Goal: Task Accomplishment & Management: Complete application form

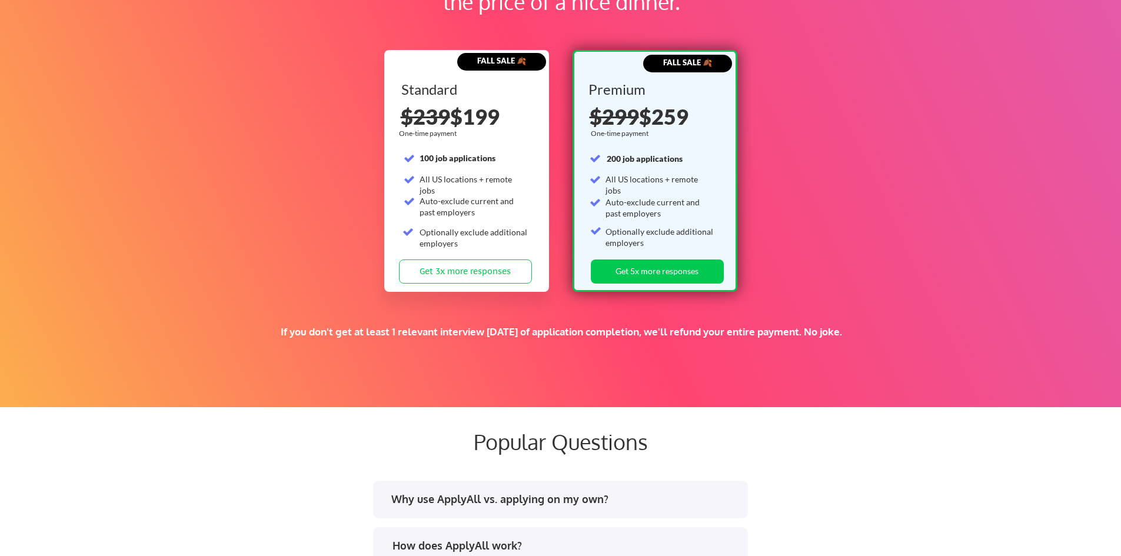
scroll to position [1765, 0]
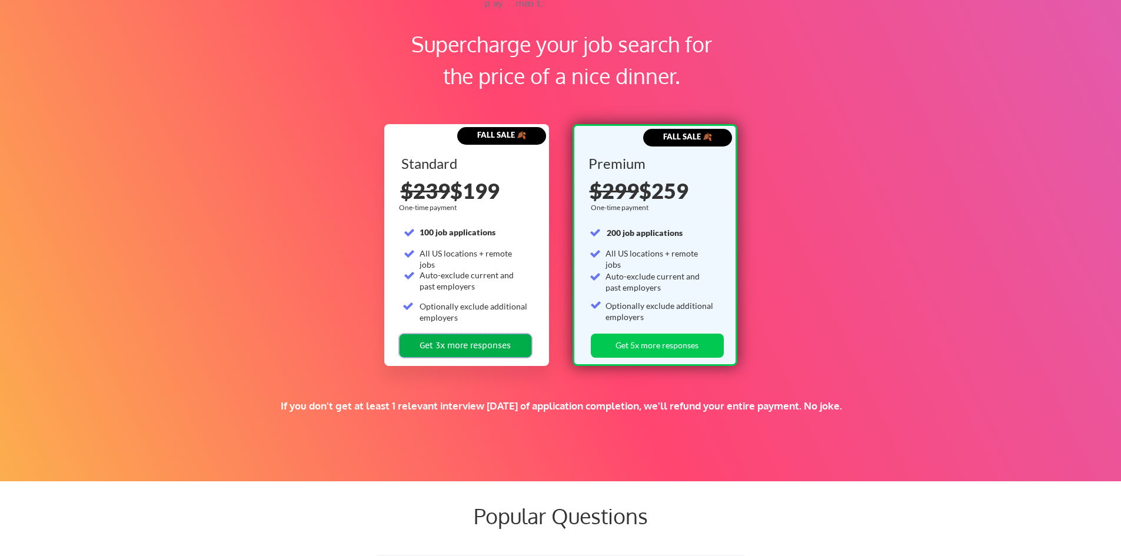
click at [498, 347] on button "Get 3x more responses" at bounding box center [465, 346] width 133 height 24
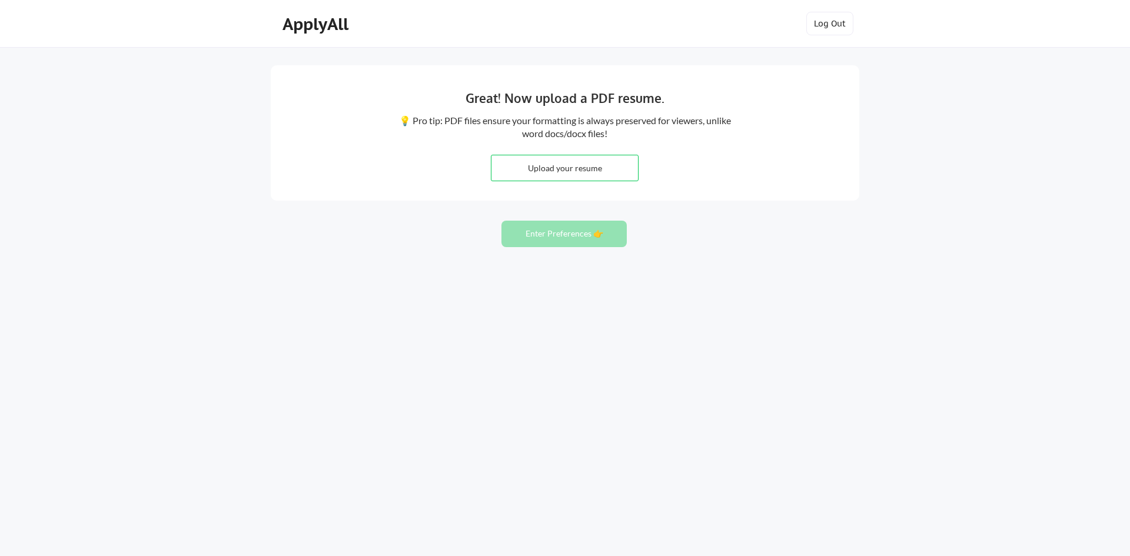
click at [663, 310] on div "Great! Now upload a PDF resume. 💡 Pro tip: PDF files ensure your formatting is …" at bounding box center [565, 278] width 1130 height 556
type input "C:\fakepath\SYLVESTER E FREEMAN - RESUME.pdf"
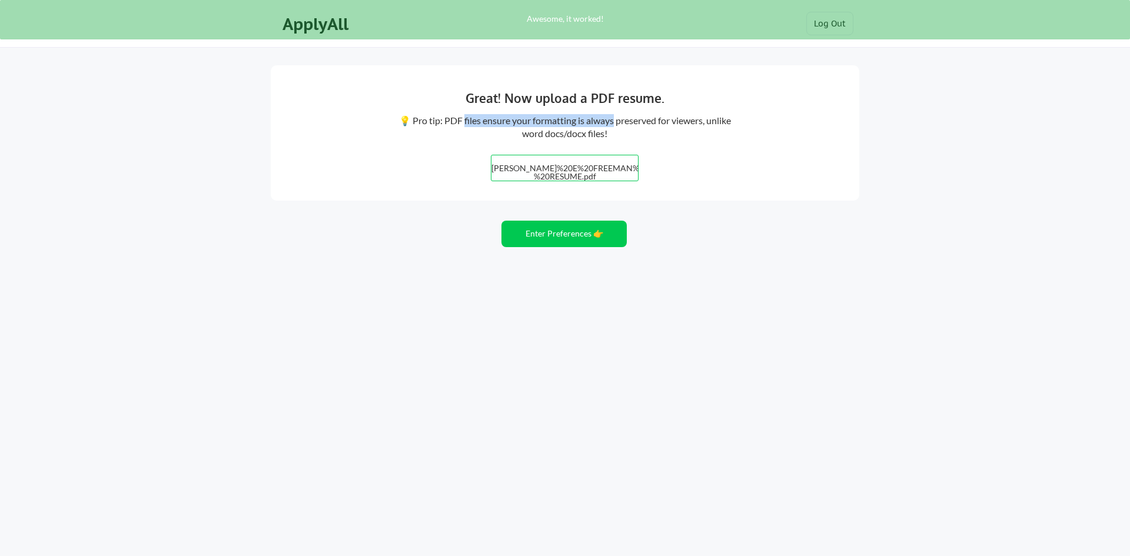
drag, startPoint x: 476, startPoint y: 115, endPoint x: 664, endPoint y: 119, distance: 188.3
click at [648, 119] on div "💡 Pro tip: PDF files ensure your formatting is always preserved for viewers, un…" at bounding box center [564, 127] width 335 height 26
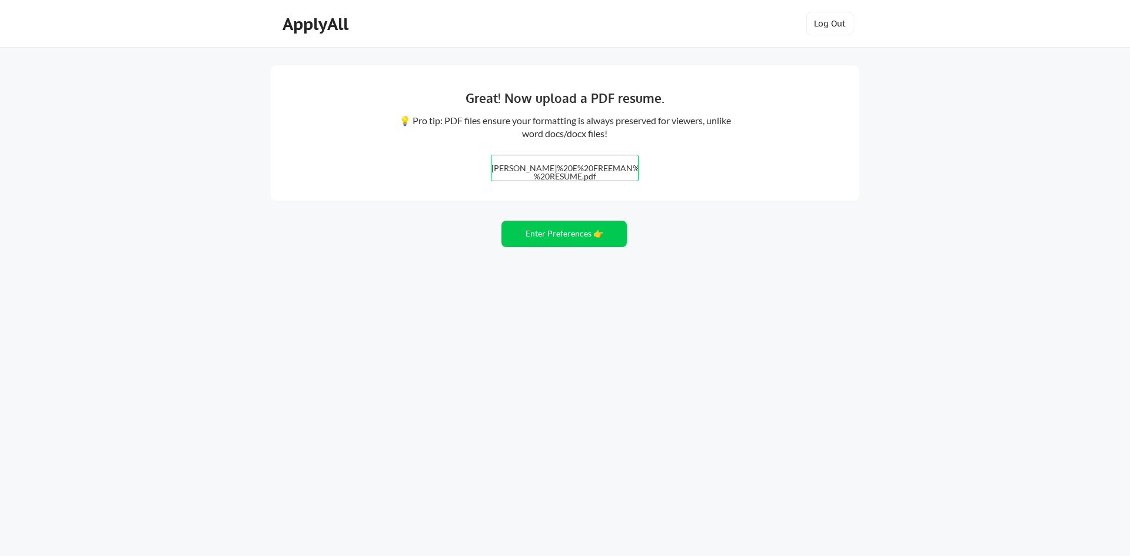
click at [668, 119] on div "💡 Pro tip: PDF files ensure your formatting is always preserved for viewers, un…" at bounding box center [564, 127] width 335 height 26
click at [583, 239] on button "Enter Preferences 👉" at bounding box center [563, 234] width 125 height 26
drag, startPoint x: 564, startPoint y: 232, endPoint x: 561, endPoint y: 211, distance: 20.7
click at [561, 219] on div "Great! Now upload a PDF resume. 💡 Pro tip: PDF files ensure your formatting is …" at bounding box center [565, 278] width 1130 height 556
type input "C:\fakepath\SYLVESTER E FREEMAN - RESUME.pdf"
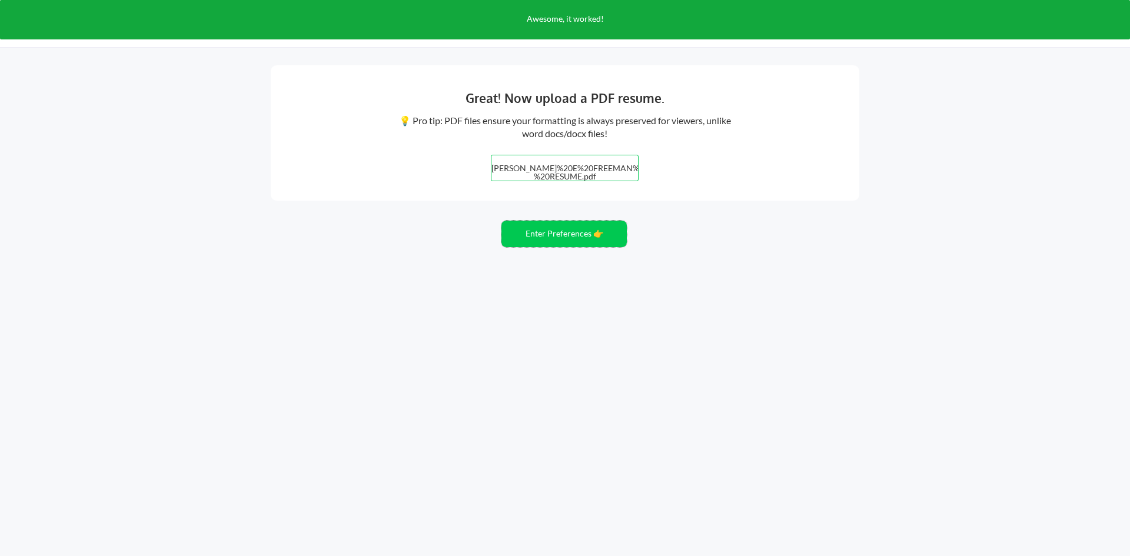
click at [600, 222] on button "Enter Preferences 👉" at bounding box center [563, 234] width 125 height 26
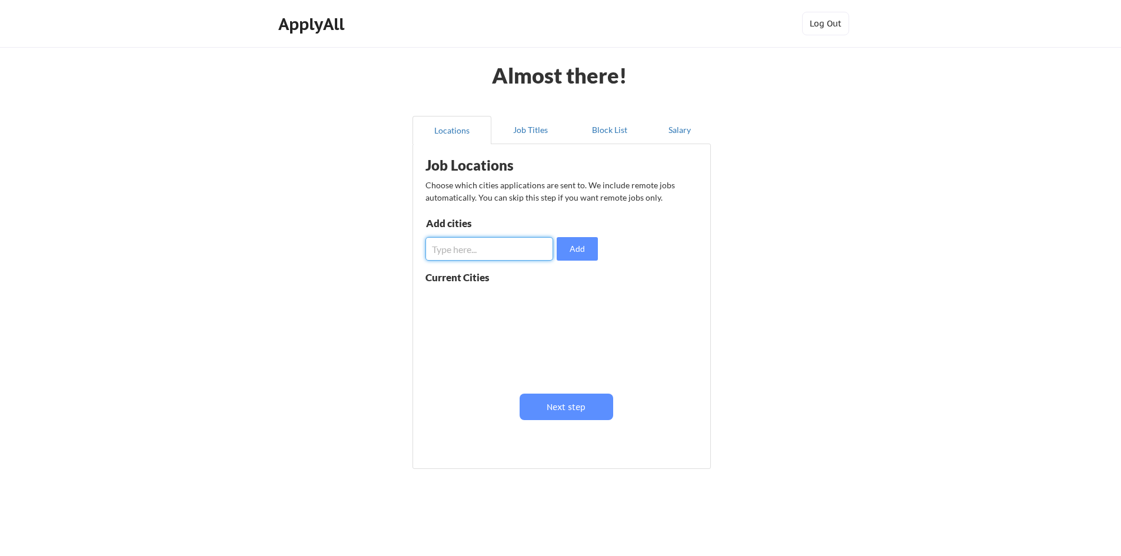
click at [460, 244] on input "input" at bounding box center [489, 249] width 128 height 24
type input "c"
drag, startPoint x: 588, startPoint y: 251, endPoint x: 444, endPoint y: 245, distance: 144.3
click at [444, 245] on div "Add" at bounding box center [513, 249] width 176 height 24
click at [461, 248] on input "input" at bounding box center [489, 249] width 128 height 24
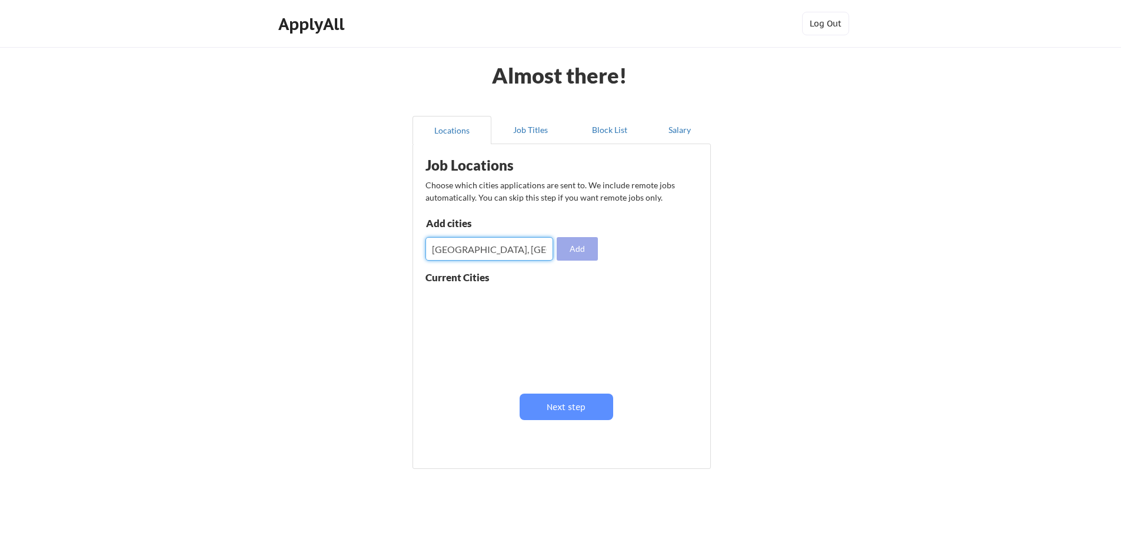
type input "Calgary, AB"
click at [582, 256] on button "Add" at bounding box center [577, 249] width 41 height 24
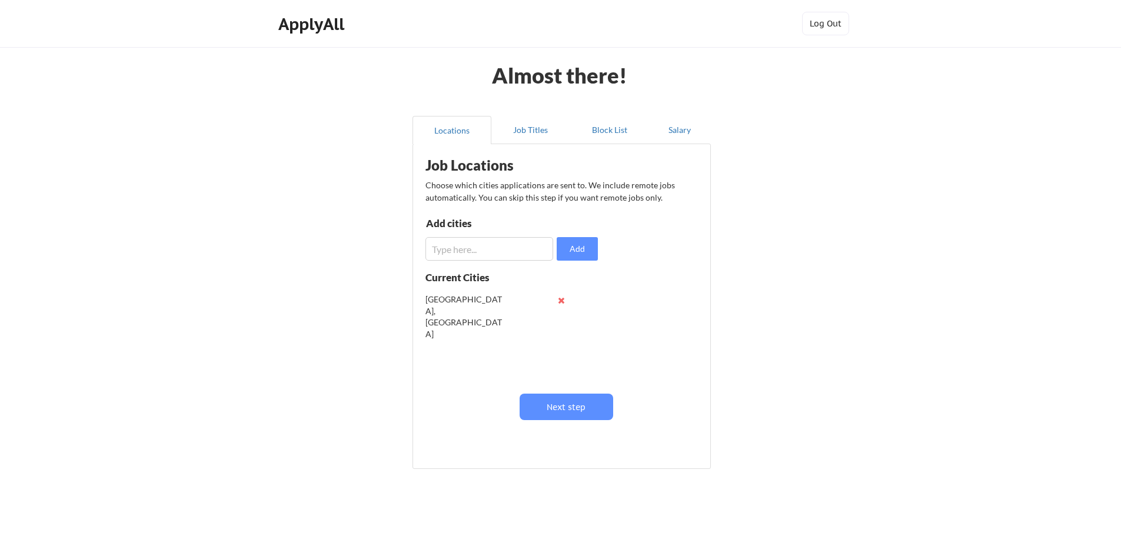
click at [500, 256] on input "input" at bounding box center [489, 249] width 128 height 24
type input "v"
type input "C"
type input "Vancouver, BC"
click at [586, 247] on button "Add" at bounding box center [577, 249] width 41 height 24
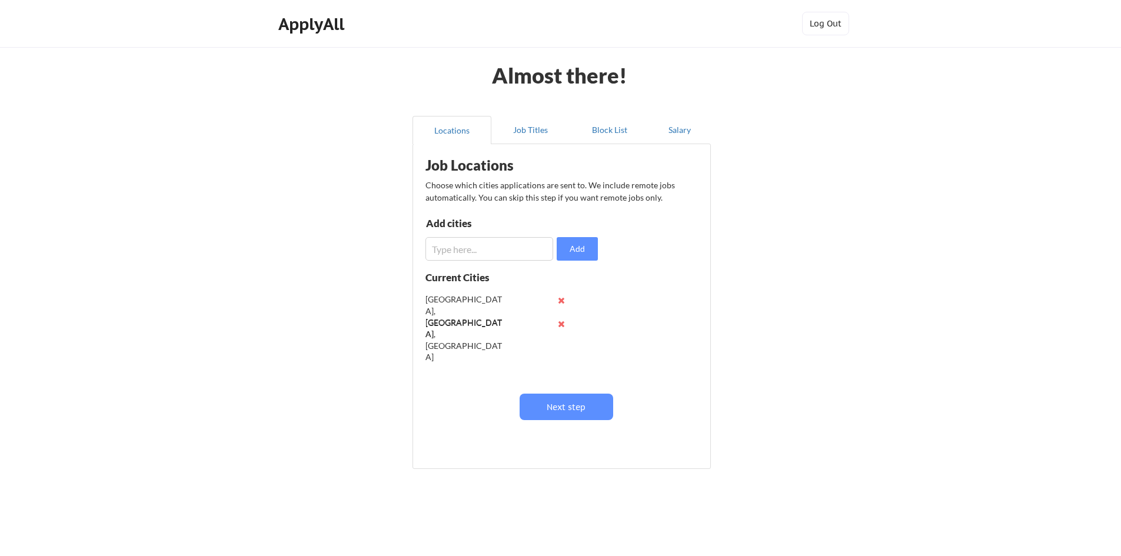
click at [446, 249] on input "input" at bounding box center [489, 249] width 128 height 24
type input "r"
type input "Red Deer, AB"
click at [563, 239] on button "Add" at bounding box center [577, 249] width 41 height 24
click at [470, 254] on input "input" at bounding box center [489, 249] width 128 height 24
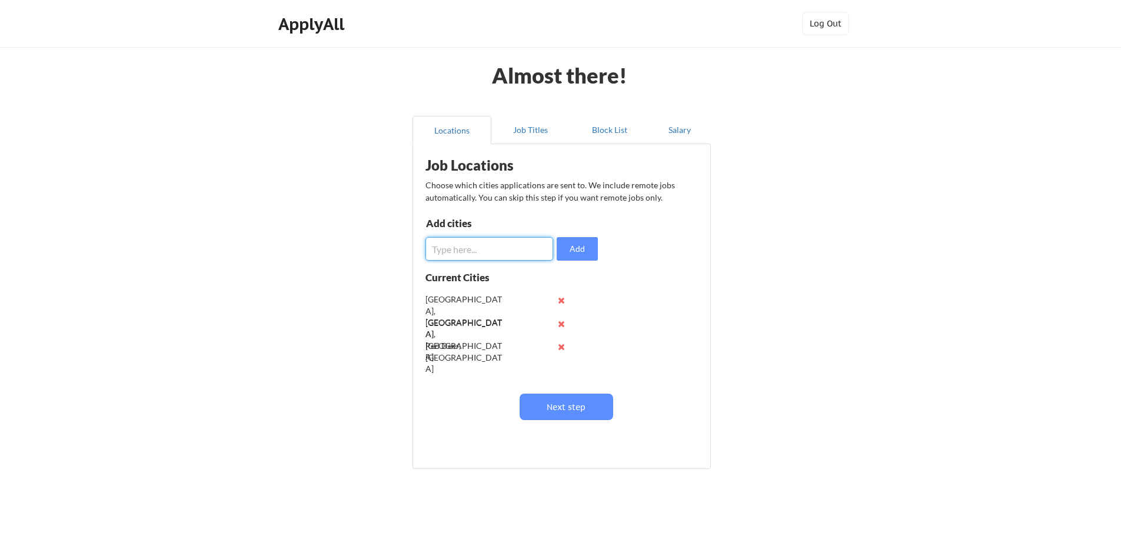
click at [484, 250] on input "input" at bounding box center [489, 249] width 128 height 24
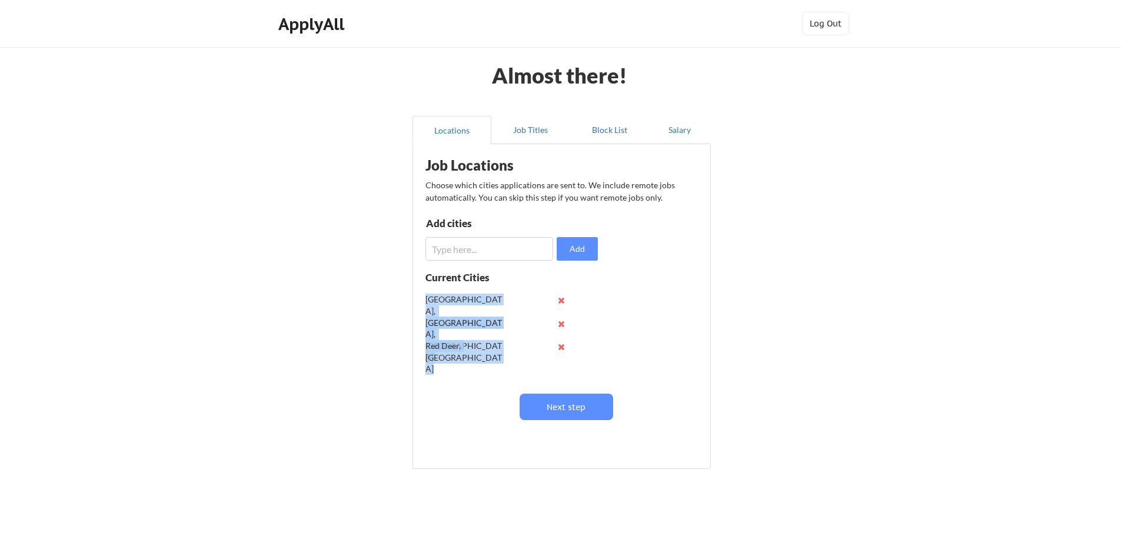
drag, startPoint x: 508, startPoint y: 338, endPoint x: 426, endPoint y: 299, distance: 91.3
click at [426, 299] on div "Calgary, AB Vancouver, BC Red Deer, AB" at bounding box center [499, 335] width 148 height 94
copy div "Calgary, AB Vancouver, BC Red Deer, AB"
click at [508, 254] on input "input" at bounding box center [489, 249] width 128 height 24
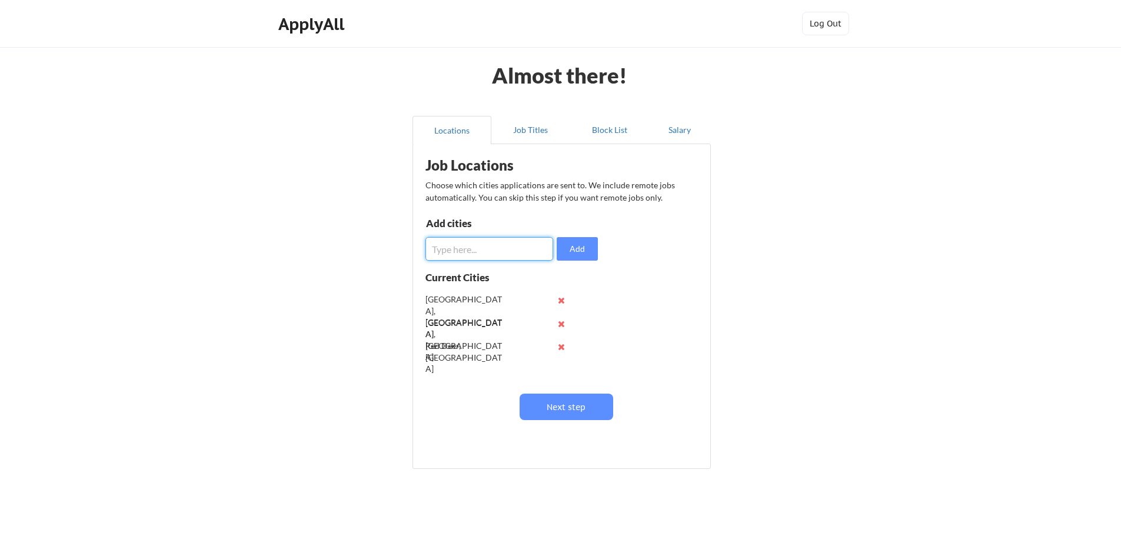
paste input "Cochrane"
type input "Cochrane, AB"
click at [577, 255] on button "Add" at bounding box center [577, 249] width 41 height 24
click at [459, 241] on input "input" at bounding box center [489, 249] width 128 height 24
type input "r"
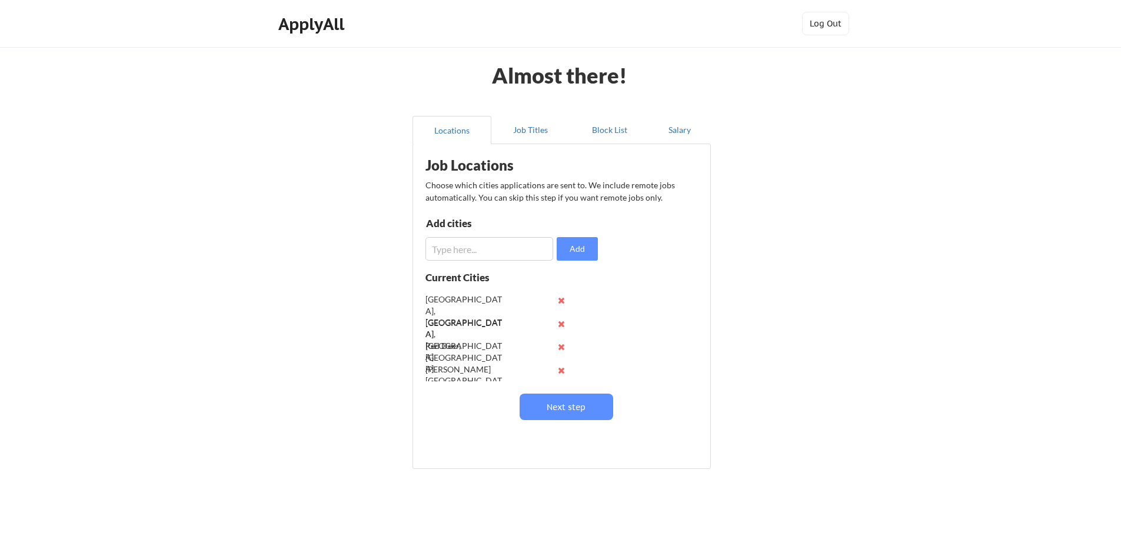
click at [493, 253] on input "input" at bounding box center [489, 249] width 128 height 24
paste input "Richmond"
type input "Richmond, BC"
click at [570, 251] on button "Add" at bounding box center [577, 249] width 41 height 24
click at [443, 250] on input "input" at bounding box center [489, 249] width 128 height 24
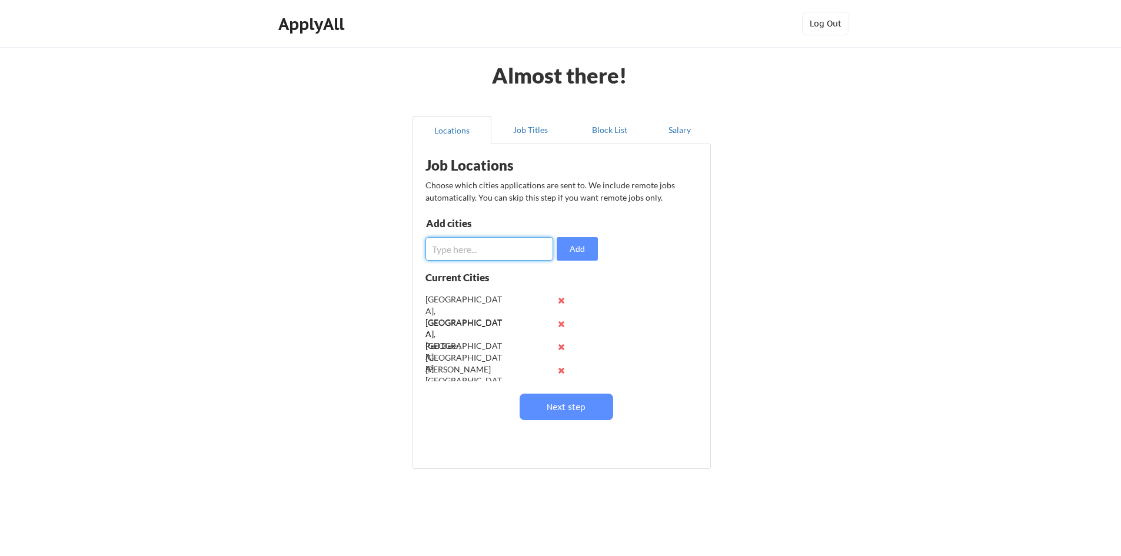
paste input "Burnaby"
type input "Burnaby, BC"
click at [571, 247] on button "Add" at bounding box center [577, 249] width 41 height 24
click at [447, 249] on input "input" at bounding box center [489, 249] width 128 height 24
drag, startPoint x: 484, startPoint y: 248, endPoint x: 307, endPoint y: 248, distance: 176.5
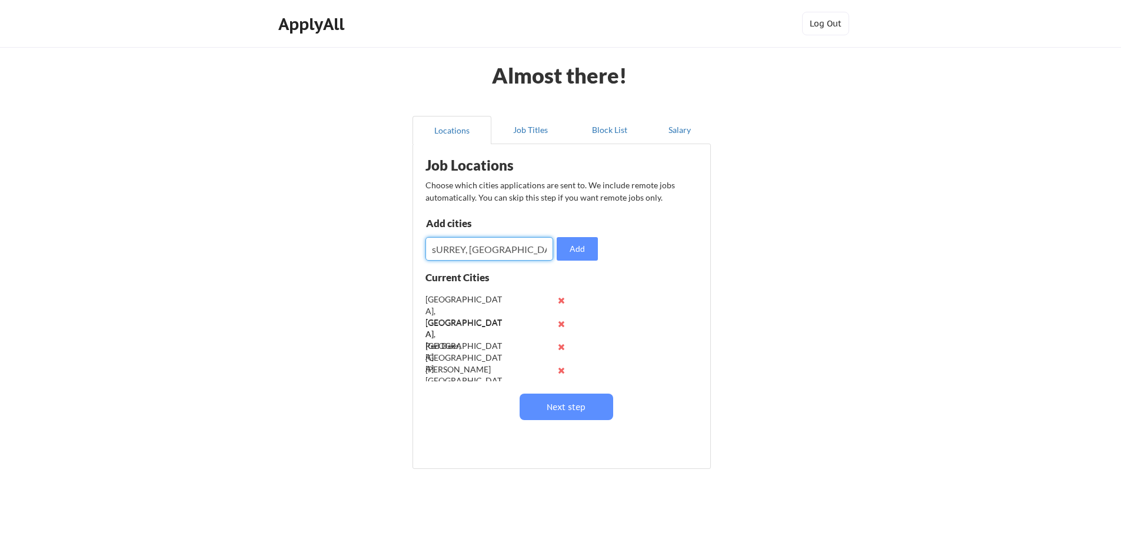
click at [307, 248] on div "Almost there! Locations Job Titles Block List Salary Job Locations Choose which…" at bounding box center [560, 288] width 1121 height 577
type input "Surrey, BC"
click at [587, 250] on button "Add" at bounding box center [577, 249] width 41 height 24
click at [484, 251] on input "input" at bounding box center [489, 249] width 128 height 24
click at [573, 402] on button "Next step" at bounding box center [567, 407] width 94 height 26
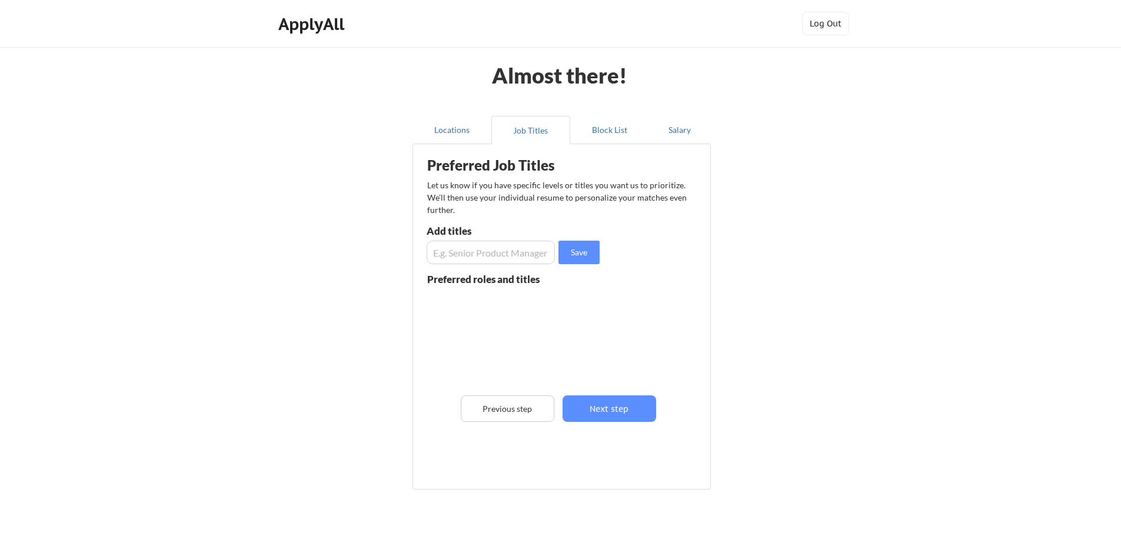
click at [493, 255] on input "input" at bounding box center [491, 253] width 128 height 24
click at [484, 252] on input "input" at bounding box center [491, 253] width 128 height 24
paste input "Hotel Director"
type input "Hotel Director"
click at [573, 254] on button "Save" at bounding box center [578, 253] width 41 height 24
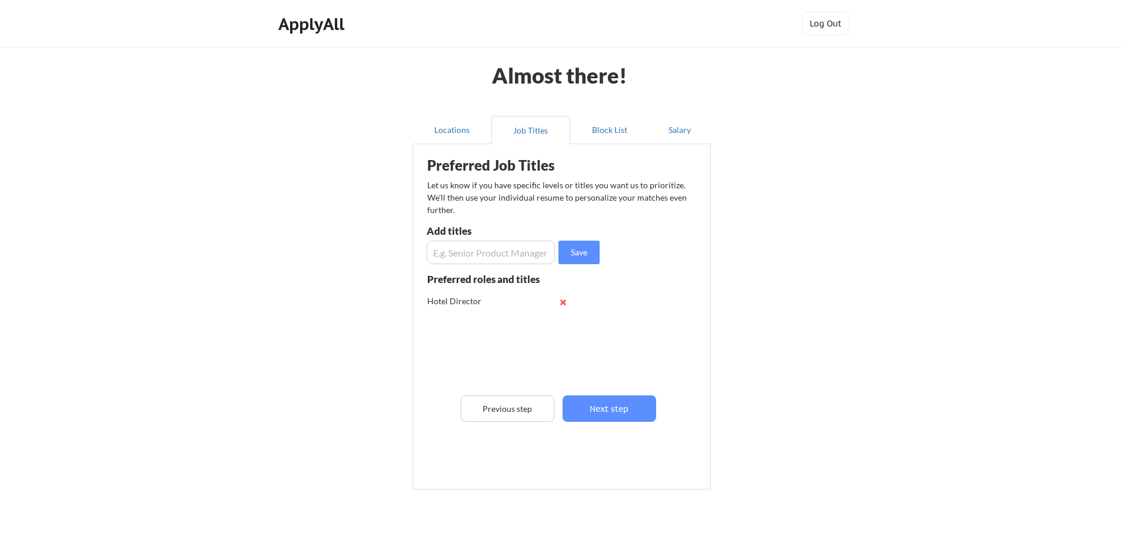
click at [465, 255] on input "input" at bounding box center [491, 253] width 128 height 24
paste input "Director of Hotel Operations"
type input "Director of Hotel Operations"
click at [586, 250] on button "Save" at bounding box center [578, 253] width 41 height 24
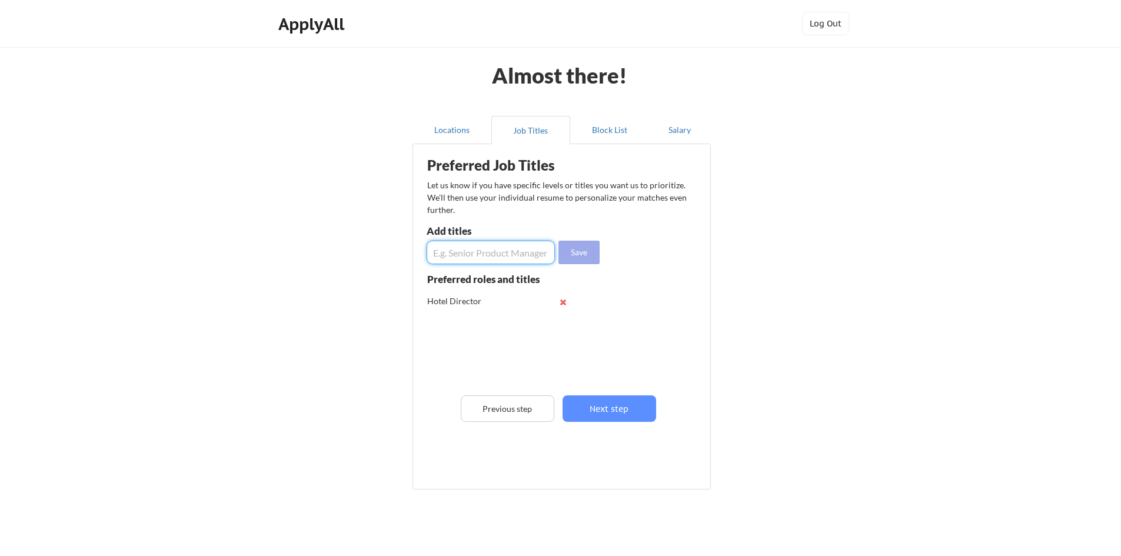
scroll to position [0, 0]
click at [508, 251] on input "input" at bounding box center [491, 253] width 128 height 24
paste input "Hotel General Manager"
type input "Hotel General Manager"
click at [571, 251] on button "Save" at bounding box center [578, 253] width 41 height 24
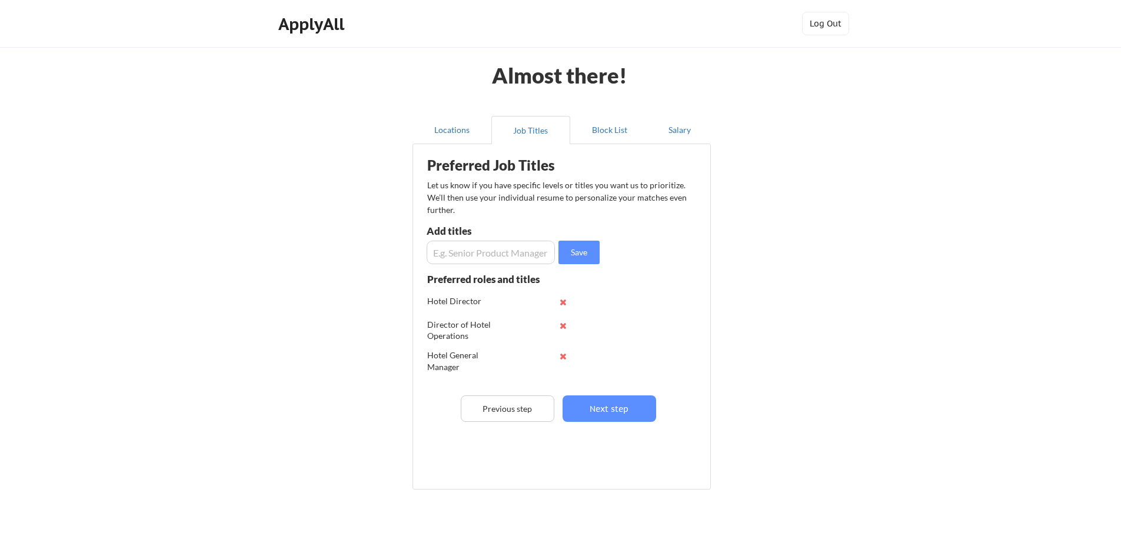
click at [520, 252] on input "input" at bounding box center [491, 253] width 128 height 24
paste input "Director of Hospitality Operations"
type input "Director of Hospitality Operations"
click at [576, 249] on button "Save" at bounding box center [578, 253] width 41 height 24
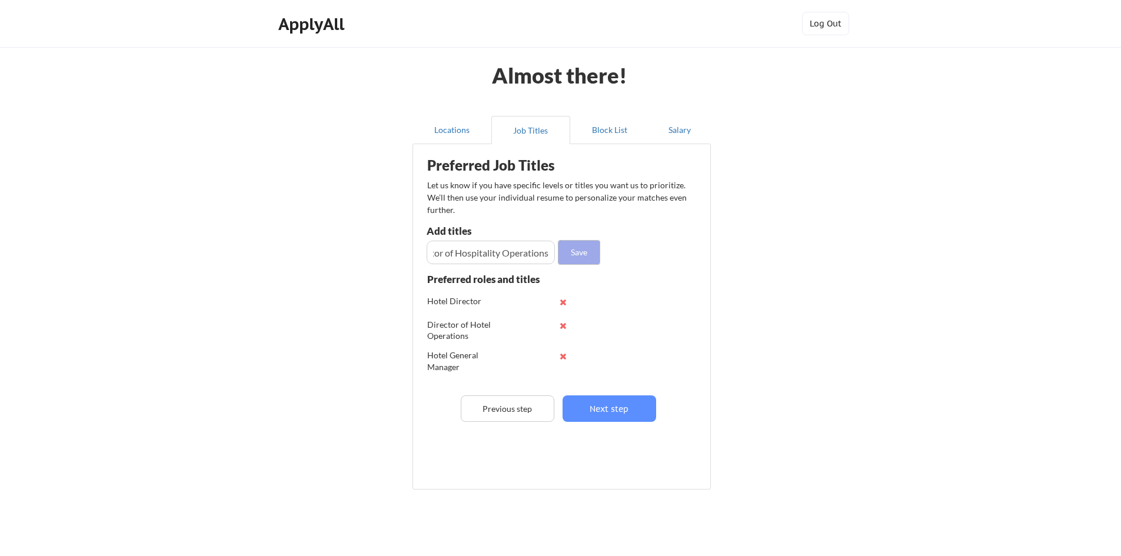
scroll to position [0, 0]
click at [514, 252] on input "input" at bounding box center [491, 253] width 128 height 24
click at [467, 257] on input "input" at bounding box center [491, 253] width 128 height 24
paste input "v"
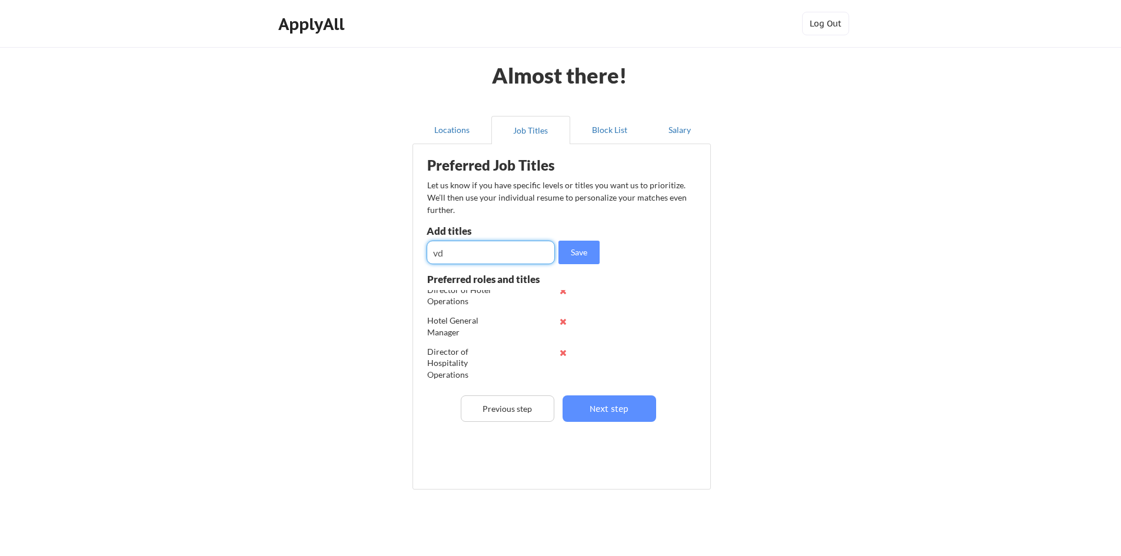
type input "v"
click at [510, 252] on input "input" at bounding box center [491, 253] width 128 height 24
paste input "Senior Hotel Manager"
type input "Senior Hotel Manager"
click at [588, 256] on button "Save" at bounding box center [578, 253] width 41 height 24
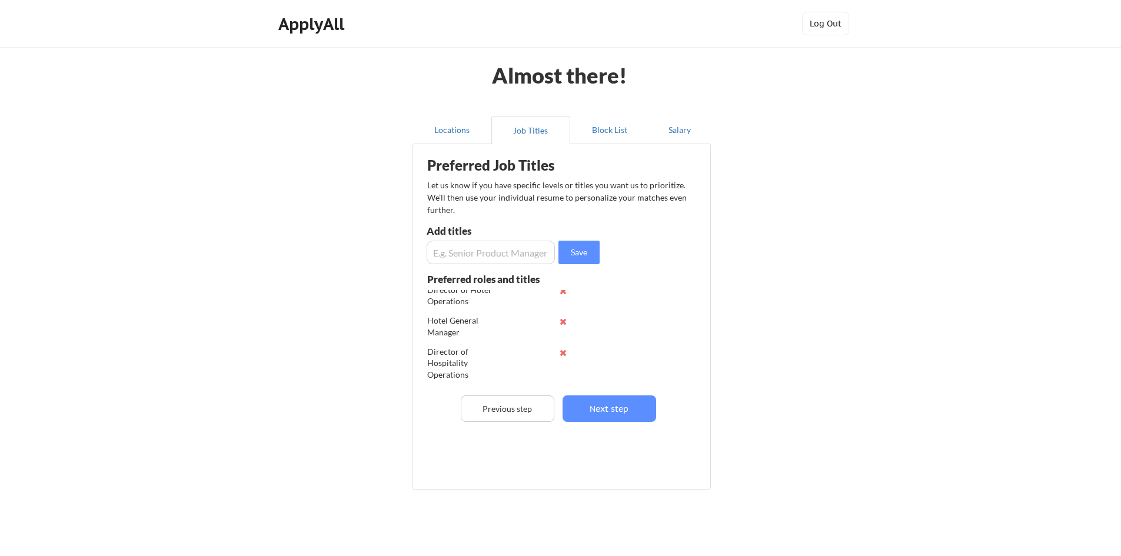
click at [453, 257] on input "input" at bounding box center [491, 253] width 128 height 24
paste input "Director of Guest Experience"
type input "Director of Guest Experience"
click at [572, 254] on button "Save" at bounding box center [578, 253] width 41 height 24
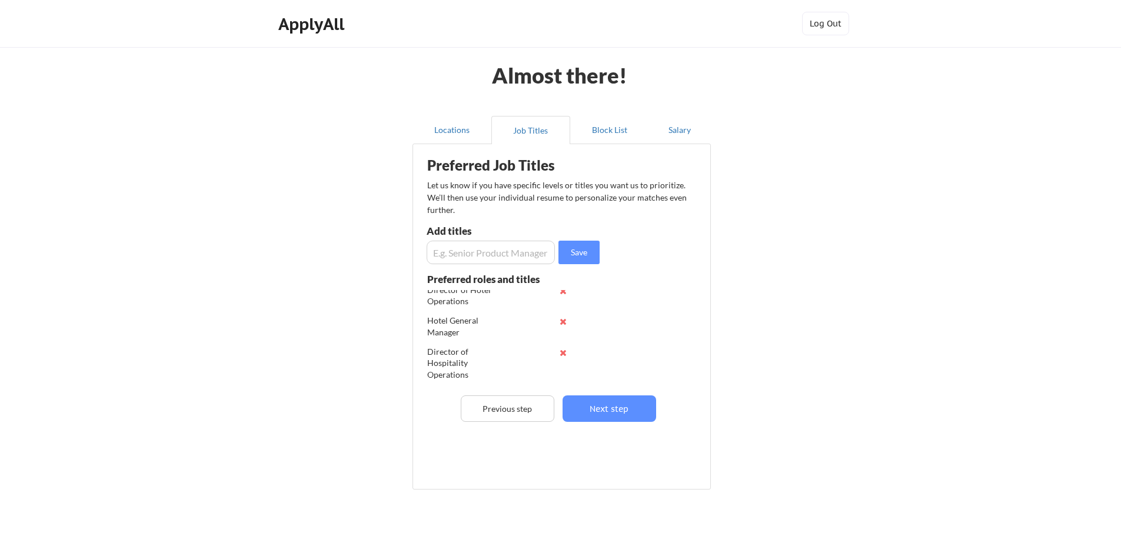
scroll to position [0, 0]
click at [510, 250] on input "input" at bounding box center [491, 253] width 128 height 24
paste input "Director of Hospitality Operations"
type input "Director of Hospitality Operations"
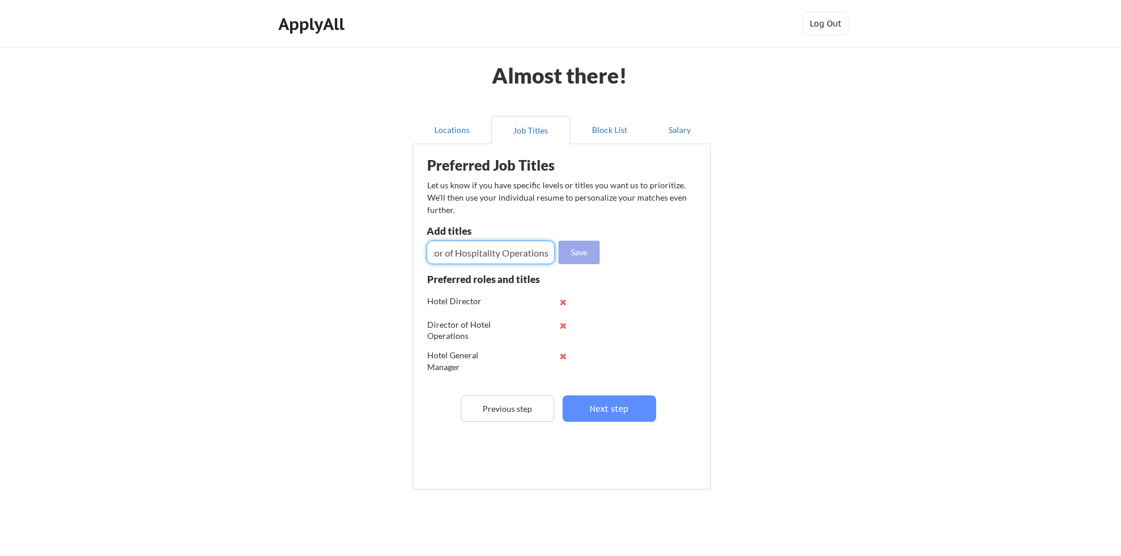
click at [582, 250] on button "Save" at bounding box center [578, 253] width 41 height 24
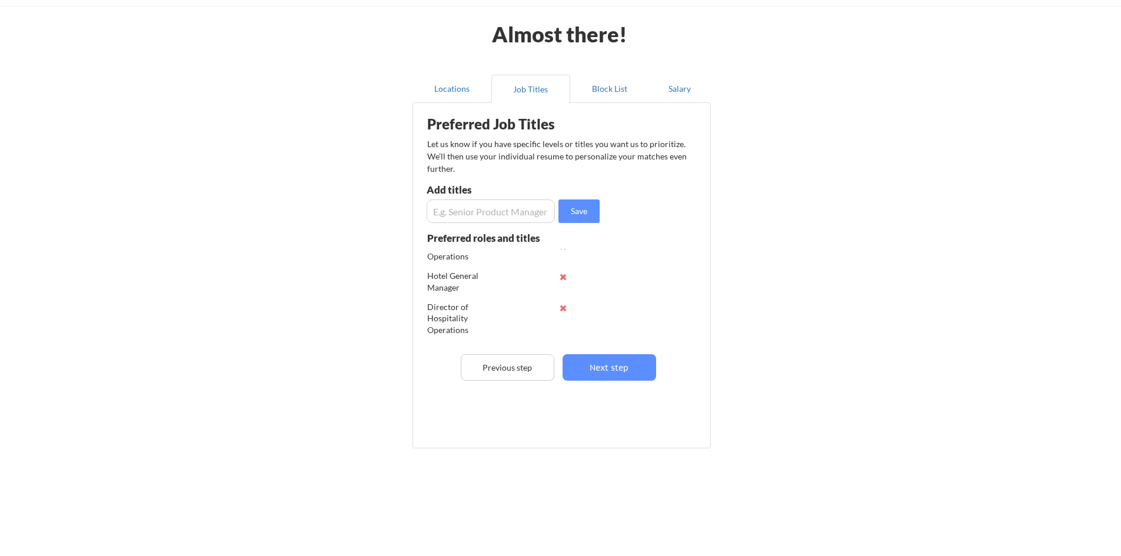
scroll to position [97, 0]
click at [503, 211] on input "input" at bounding box center [491, 211] width 128 height 24
type input "Hotel Manager"
click at [574, 202] on button "Save" at bounding box center [578, 211] width 41 height 24
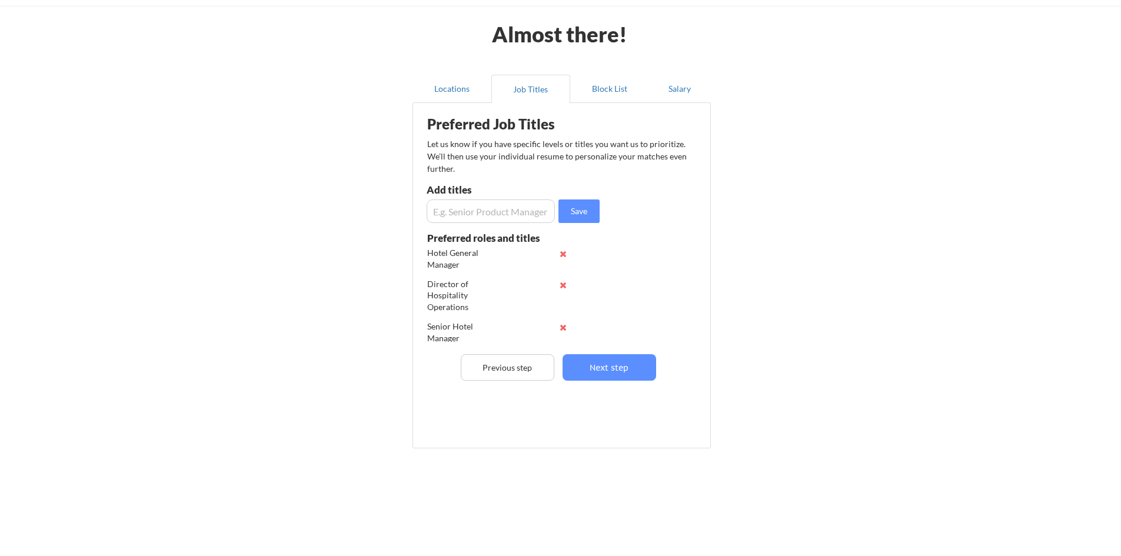
click at [484, 209] on input "input" at bounding box center [491, 211] width 128 height 24
paste input "Dual Property General Manager"
type input "Dual Property General Manager"
click at [564, 215] on button "Save" at bounding box center [578, 211] width 41 height 24
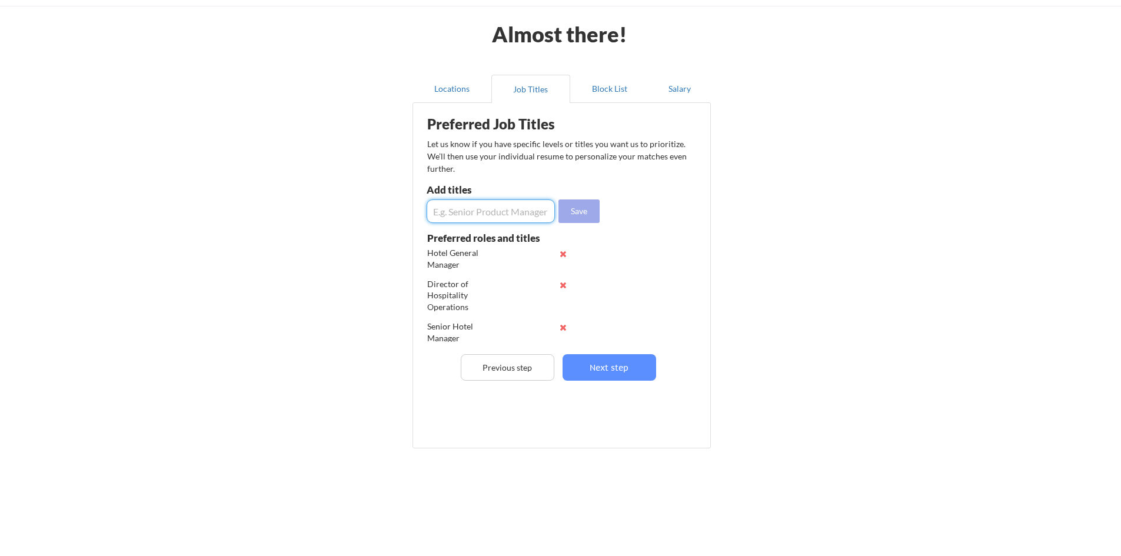
scroll to position [0, 0]
drag, startPoint x: 451, startPoint y: 209, endPoint x: 461, endPoint y: 209, distance: 10.6
click at [451, 209] on input "input" at bounding box center [491, 211] width 128 height 24
paste input "Executive Hotel Manager"
type input "Executive Hotel Manager"
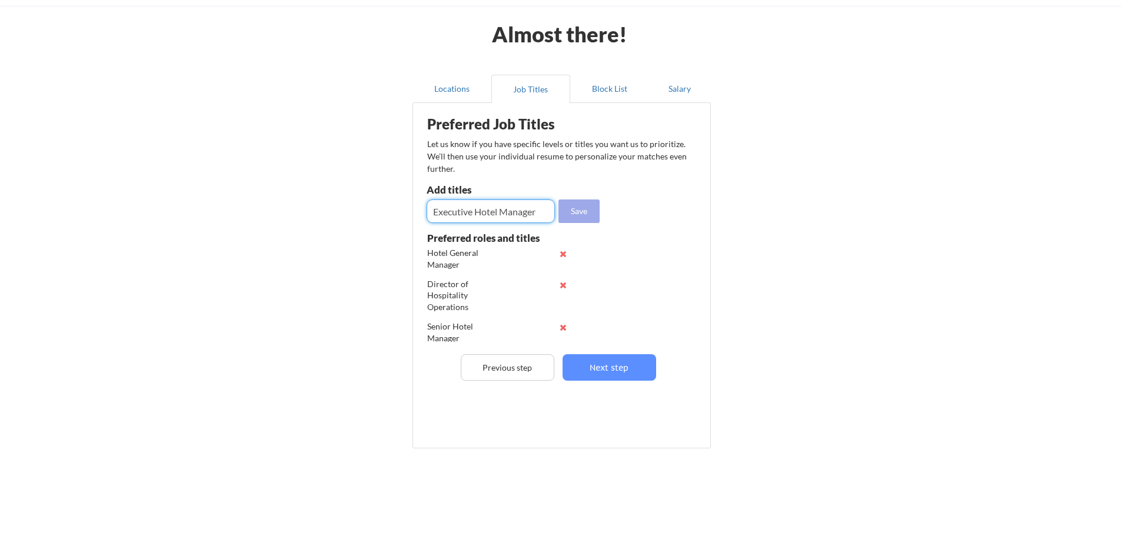
click at [588, 209] on button "Save" at bounding box center [578, 211] width 41 height 24
click at [484, 206] on input "input" at bounding box center [491, 211] width 128 height 24
paste input "Hotel Operations Manager"
type input "Hotel Operations Manager"
click at [592, 207] on button "Save" at bounding box center [578, 211] width 41 height 24
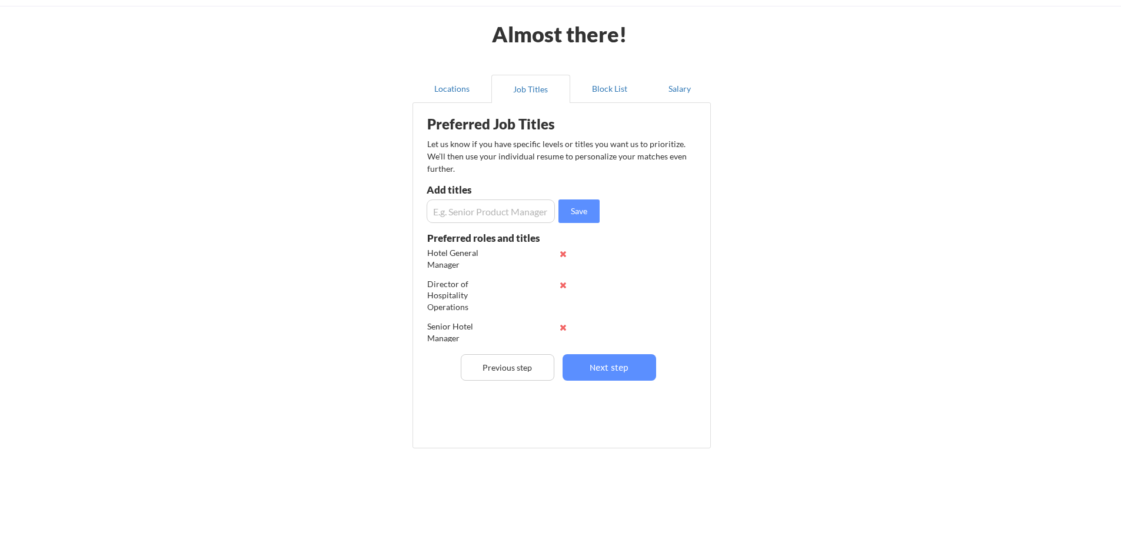
click at [497, 209] on input "input" at bounding box center [491, 211] width 128 height 24
paste input "Opening General Manager"
type input "Opening General Manager"
click at [571, 210] on button "Save" at bounding box center [578, 211] width 41 height 24
click at [495, 211] on input "input" at bounding box center [491, 211] width 128 height 24
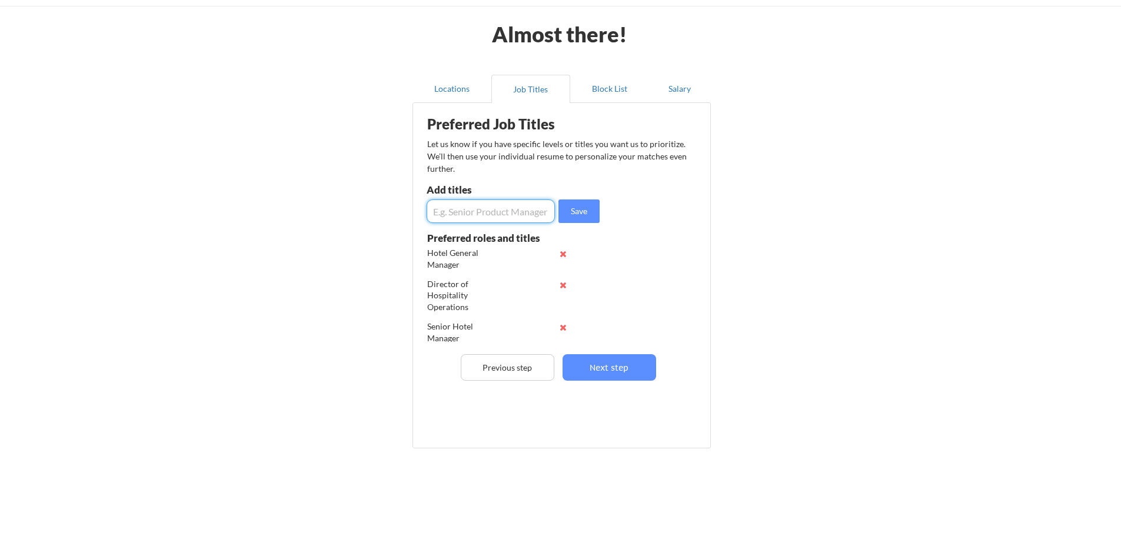
paste input "Resort General Manager"
type input "Resort General Manager"
click at [574, 211] on button "Save" at bounding box center [578, 211] width 41 height 24
click at [607, 363] on button "Next step" at bounding box center [610, 367] width 94 height 26
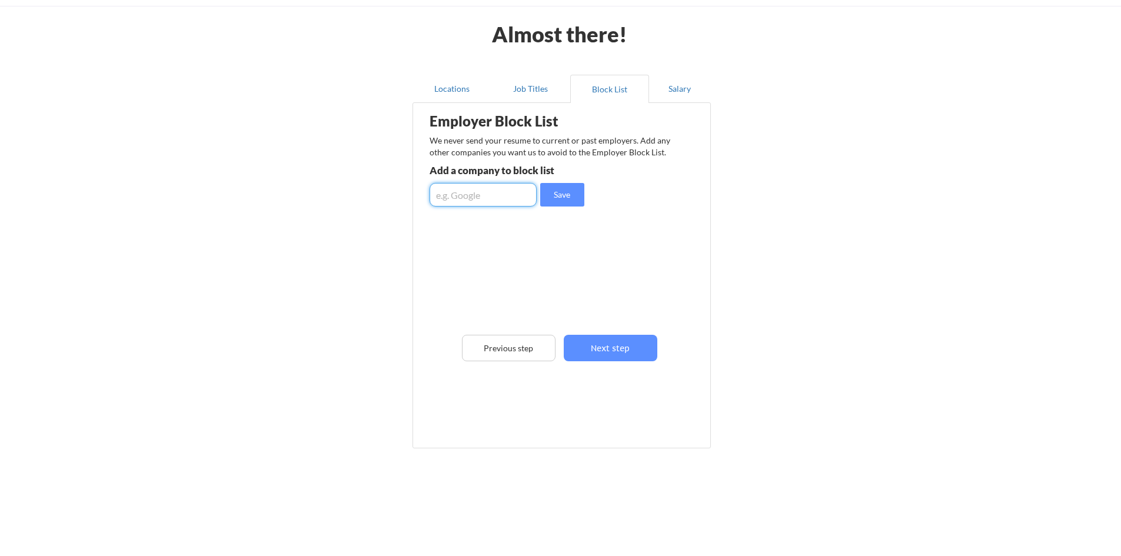
click at [479, 205] on input "input" at bounding box center [483, 195] width 107 height 24
click at [477, 195] on input "input" at bounding box center [483, 195] width 107 height 24
paste input "STAYBRIDGE SUITES RED DEER NORTH"
type input "STAYBRIDGE SUITES RED DEER NORTH"
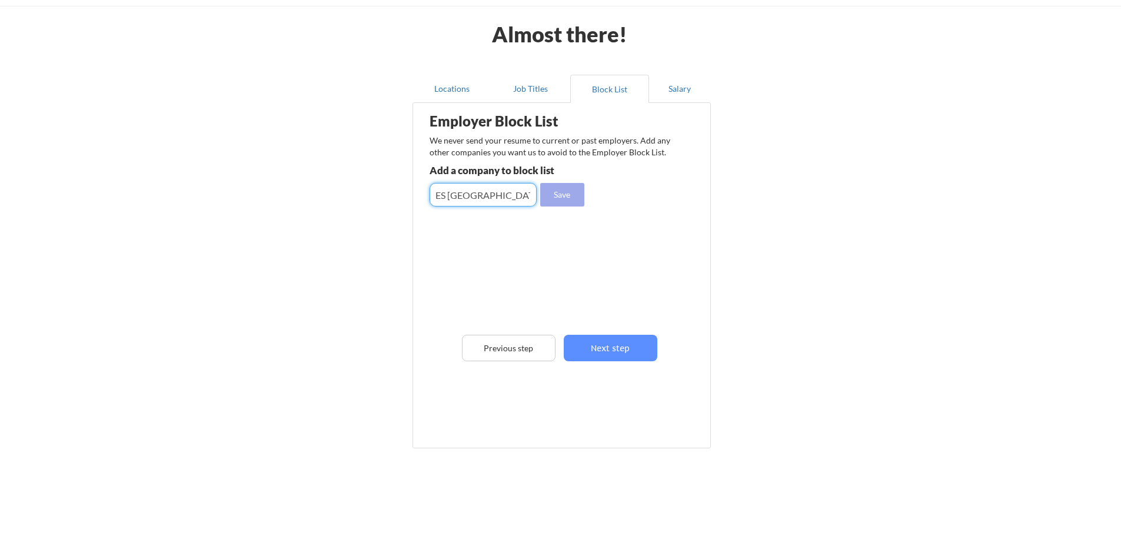
click at [555, 196] on button "Save" at bounding box center [562, 195] width 44 height 24
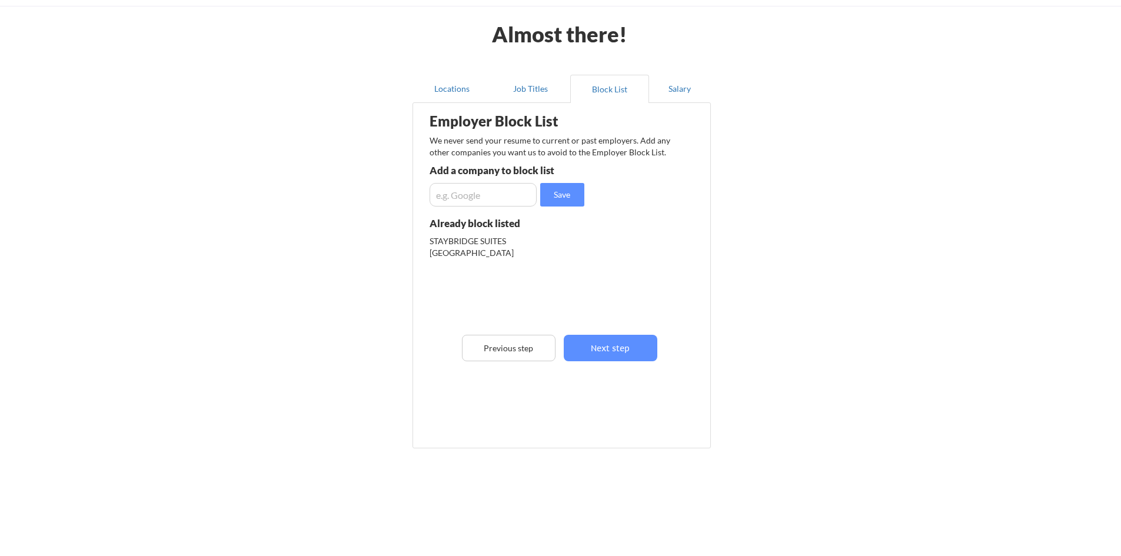
click at [462, 197] on input "input" at bounding box center [483, 195] width 107 height 24
paste input "HOLIDAY INN EXPRESS RED DEER NORTH"
type input "HOLIDAY INN EXPRESS RED DEER NORTH"
click at [571, 197] on button "Save" at bounding box center [562, 195] width 44 height 24
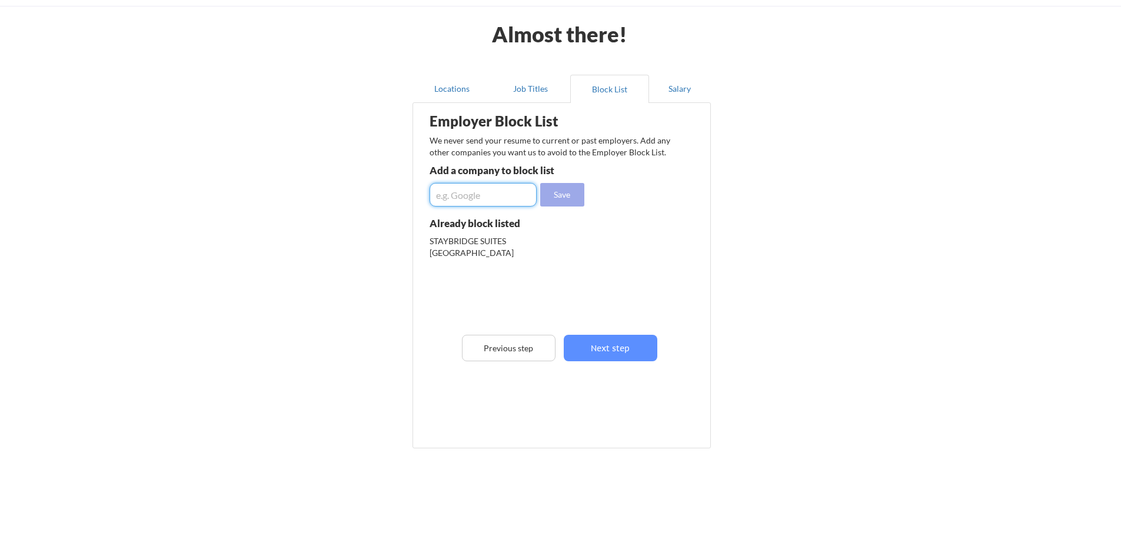
scroll to position [0, 0]
click at [480, 201] on input "input" at bounding box center [483, 195] width 107 height 24
paste input "GRANDE ROCKIES RESORT & SOLARA RESORT"
type input "GRANDE ROCKIES RESORT & SOLARA RESORT"
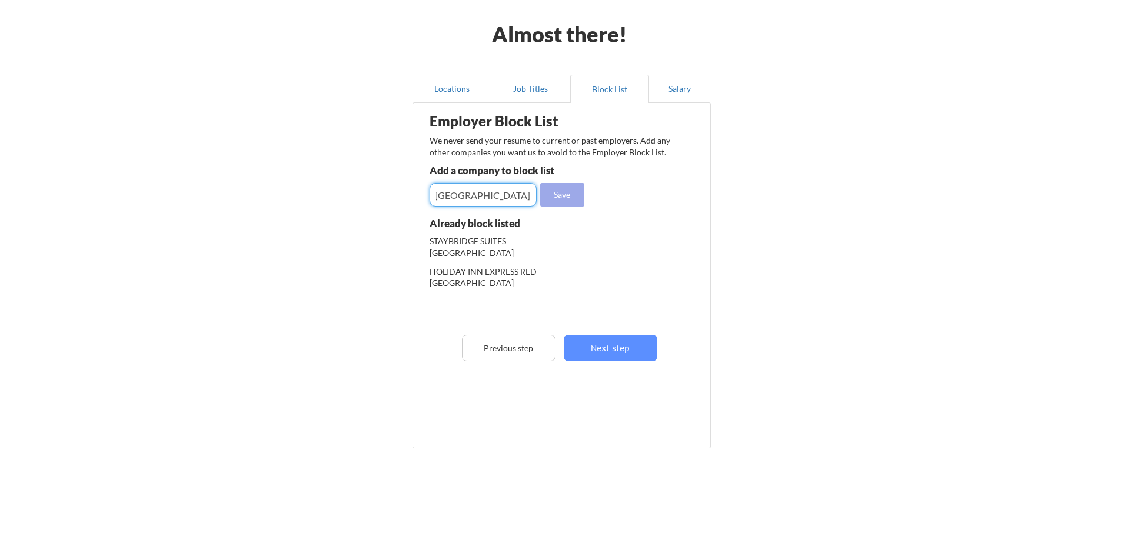
click at [565, 199] on button "Save" at bounding box center [562, 195] width 44 height 24
click at [508, 196] on input "input" at bounding box center [483, 195] width 107 height 24
paste input ", LAKEVIEW SIGNATURE INN, CALGARY AIRPORT"
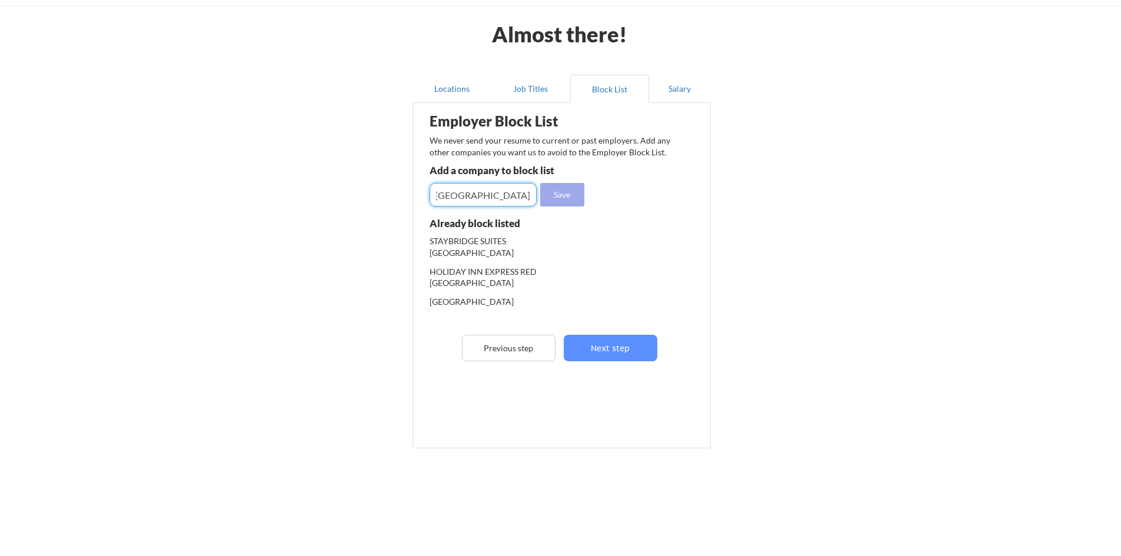
type input ", LAKEVIEW SIGNATURE INN, CALGARY AIRPORT"
click at [559, 197] on button "Save" at bounding box center [562, 195] width 44 height 24
click at [508, 192] on input "input" at bounding box center [483, 195] width 107 height 24
paste input "HOTEL CLIQUE & APPLAUSE HOTEL CALGARY AIRPORT"
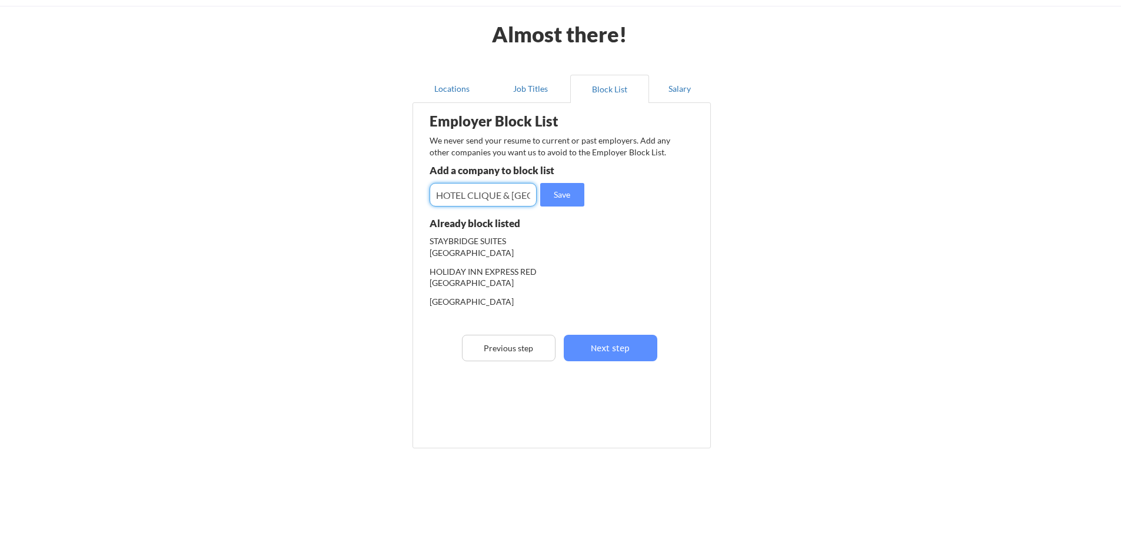
scroll to position [0, 147]
type input "HOTEL CLIQUE & APPLAUSE HOTEL CALGARY AIRPORT"
click at [551, 189] on button "Save" at bounding box center [562, 195] width 44 height 24
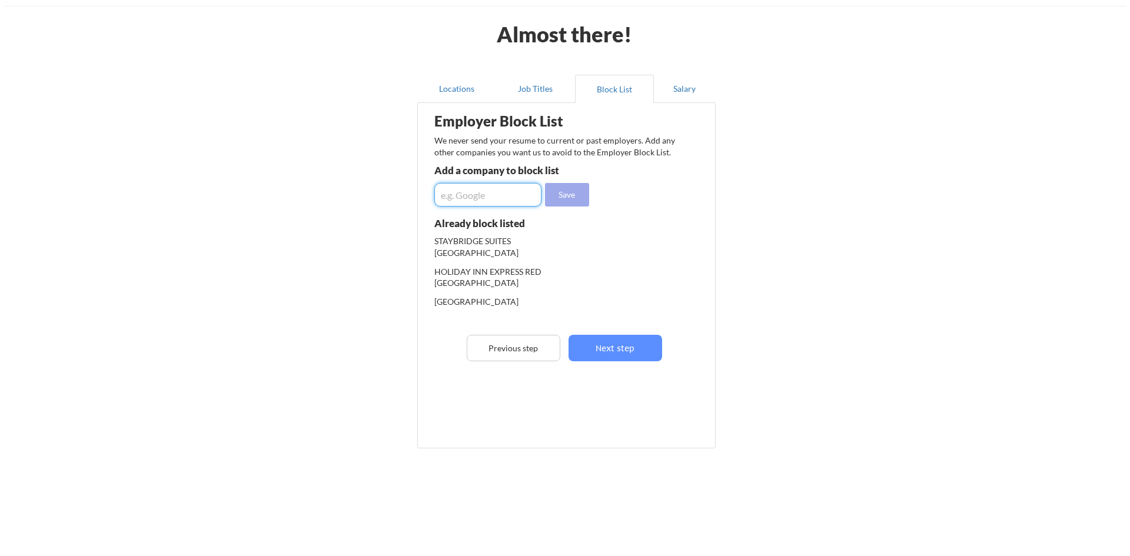
scroll to position [0, 0]
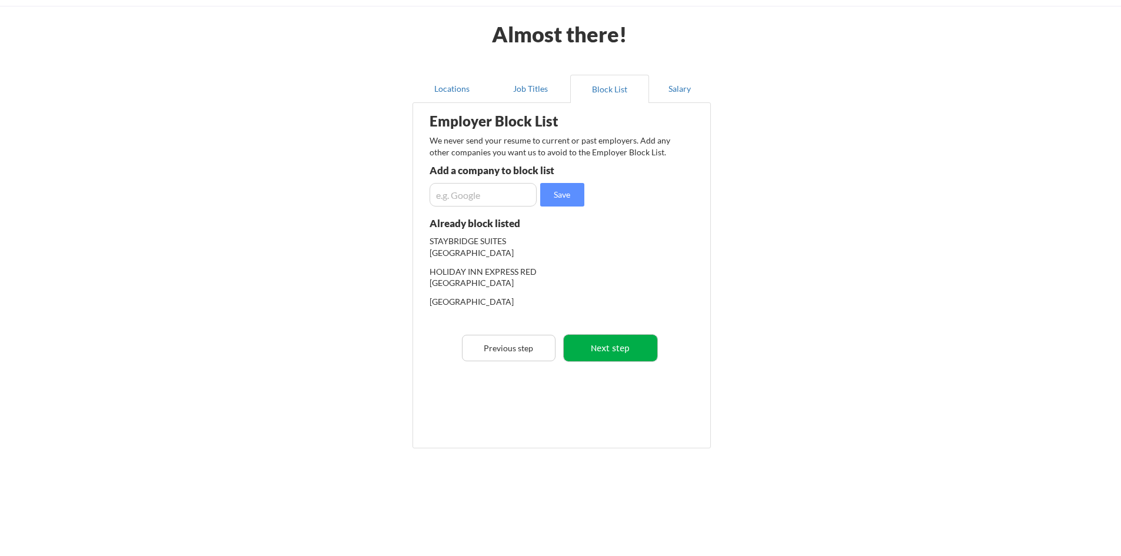
click at [600, 352] on button "Next step" at bounding box center [611, 348] width 94 height 26
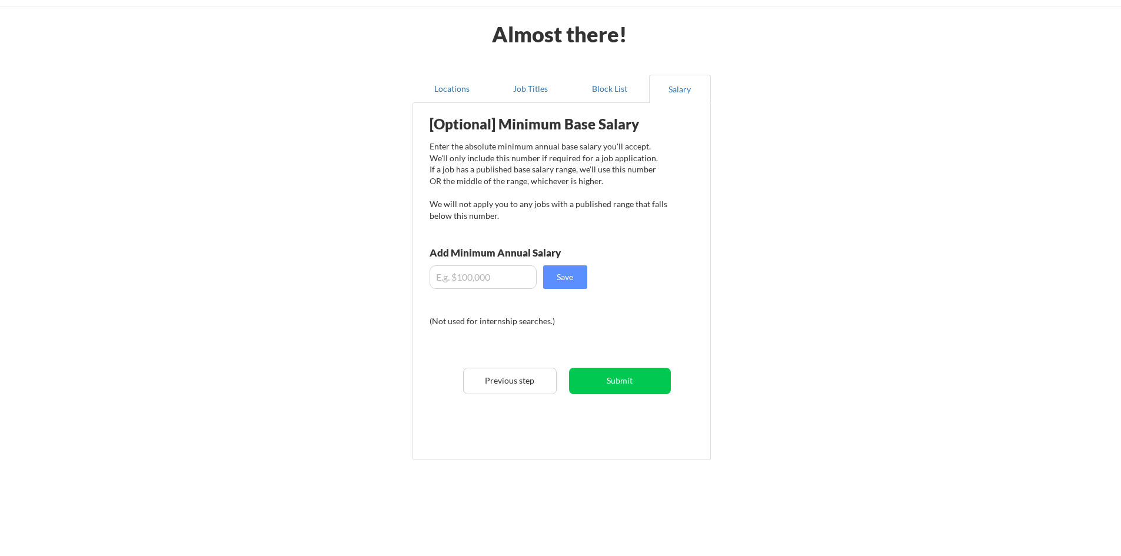
click at [495, 280] on input "input" at bounding box center [483, 277] width 107 height 24
type input "$100,000"
click at [557, 282] on button "Save" at bounding box center [565, 277] width 44 height 24
click at [630, 381] on button "Submit" at bounding box center [620, 381] width 102 height 26
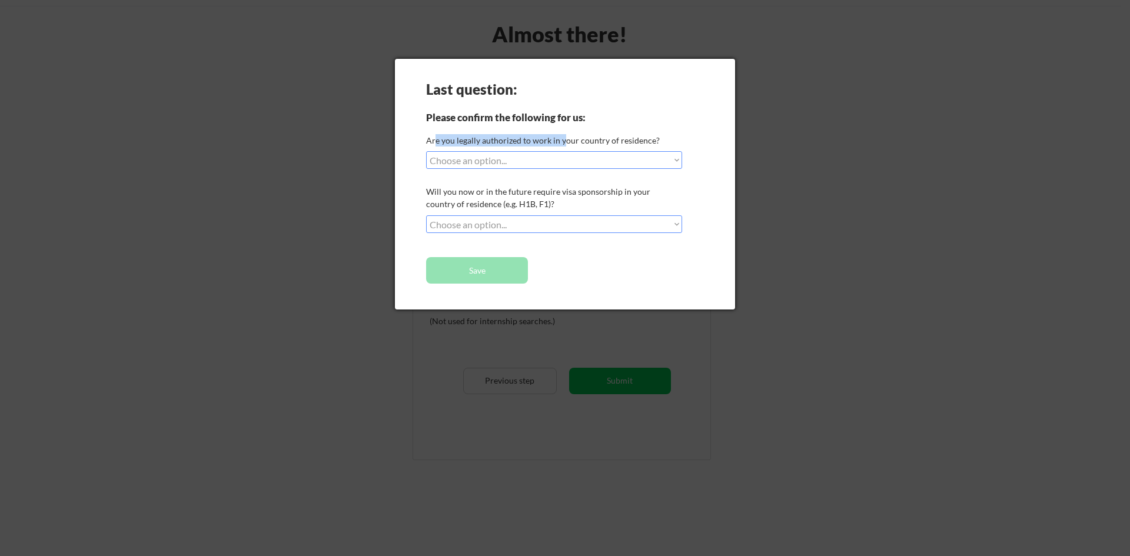
drag, startPoint x: 436, startPoint y: 140, endPoint x: 580, endPoint y: 145, distance: 144.3
click at [567, 141] on div "Are you legally authorized to work in your country of residence?" at bounding box center [552, 140] width 253 height 12
click at [580, 145] on div "Are you legally authorized to work in your country of residence?" at bounding box center [552, 140] width 253 height 12
click at [578, 160] on select "Choose an option... Yes, I am a US Citizen Yes, I am a Canadian Citizen Yes, I …" at bounding box center [554, 160] width 256 height 18
select select ""yes__i_am_a_canadian_citizen""
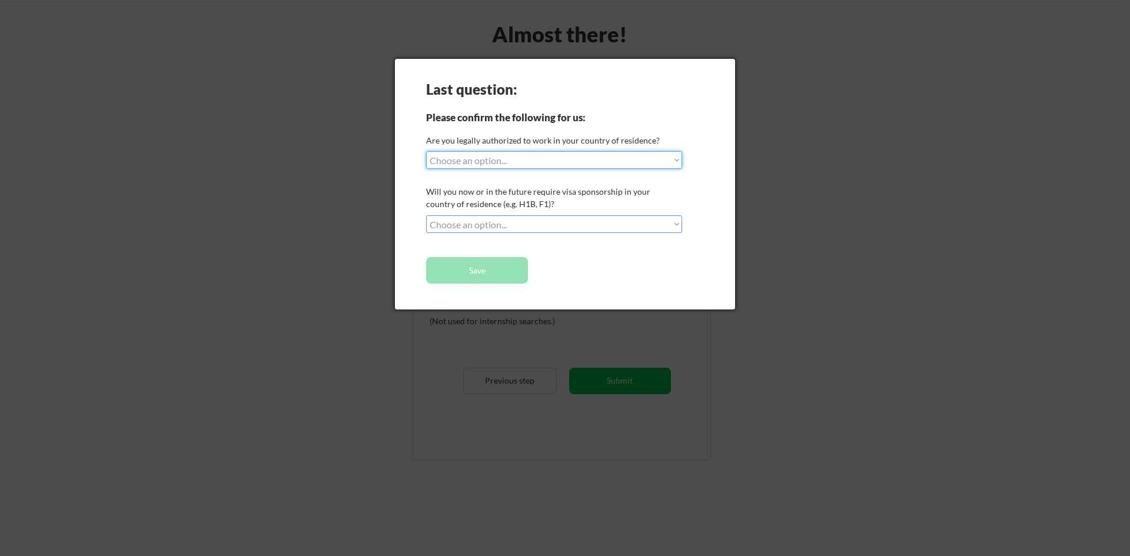
click at [426, 151] on select "Choose an option... Yes, I am a US Citizen Yes, I am a Canadian Citizen Yes, I …" at bounding box center [554, 160] width 256 height 18
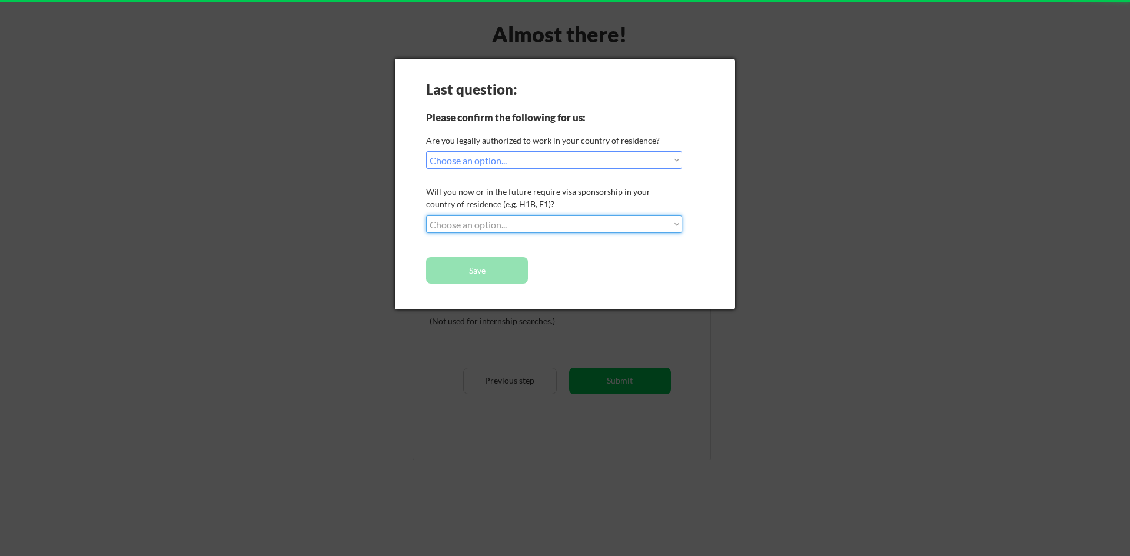
click at [554, 222] on select "Choose an option... No, I will not need sponsorship Yes, I will need sponsorship" at bounding box center [554, 224] width 256 height 18
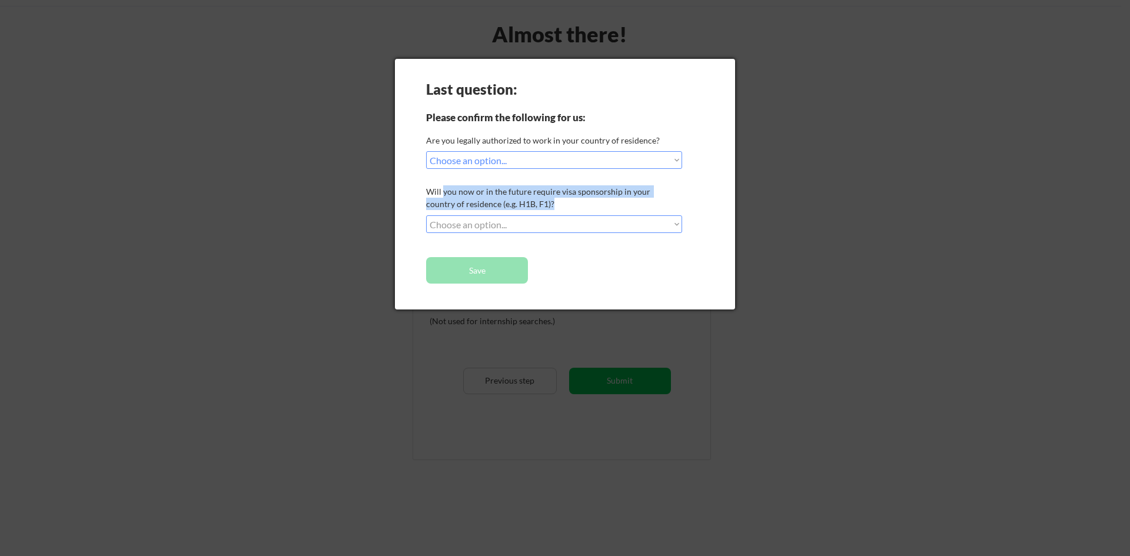
drag, startPoint x: 443, startPoint y: 195, endPoint x: 561, endPoint y: 201, distance: 118.5
click at [561, 201] on div "Will you now or in the future require visa sponsorship in your country of resid…" at bounding box center [552, 197] width 253 height 25
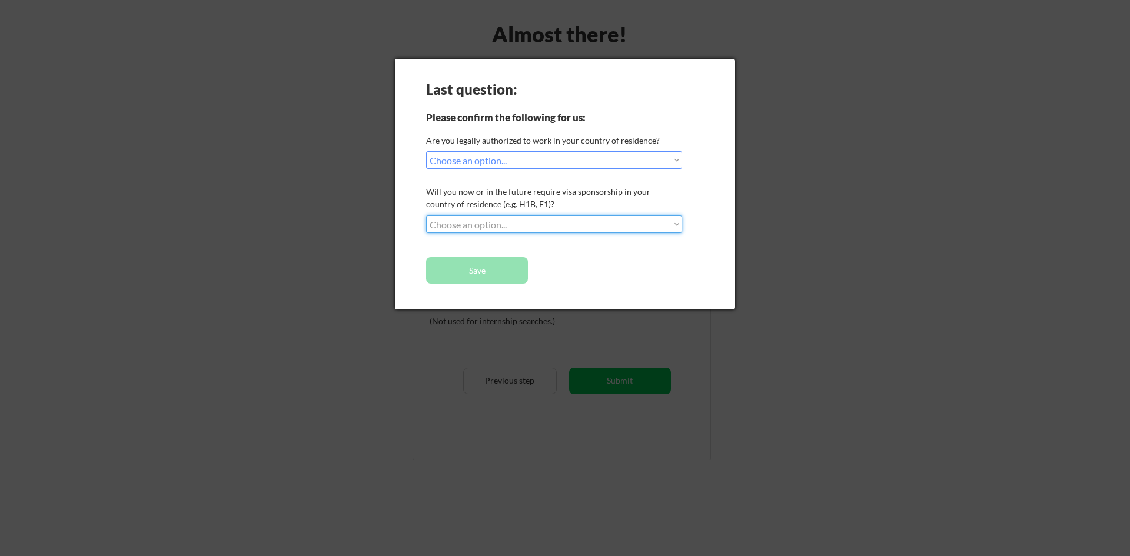
click at [561, 225] on select "Choose an option... No, I will not need sponsorship Yes, I will need sponsorship" at bounding box center [554, 224] width 256 height 18
select select ""no__i_will_not_need_sponsorship""
click at [426, 215] on select "Choose an option... No, I will not need sponsorship Yes, I will need sponsorship" at bounding box center [554, 224] width 256 height 18
click at [505, 271] on button "Save" at bounding box center [477, 270] width 102 height 26
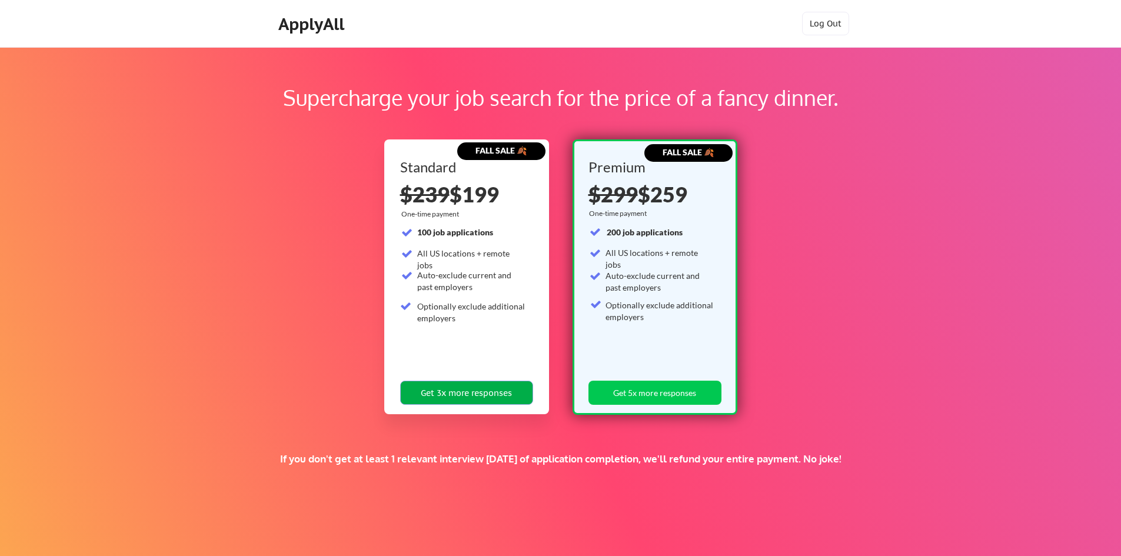
click at [484, 389] on button "Get 3x more responses" at bounding box center [466, 393] width 133 height 24
click at [491, 391] on button "Get 3x more responses" at bounding box center [466, 393] width 133 height 24
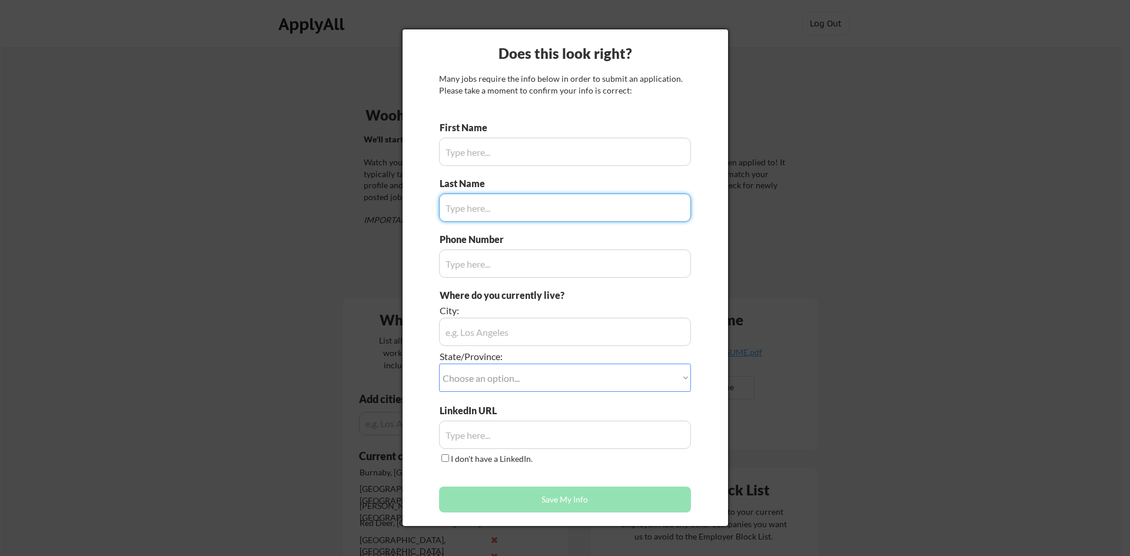
type input "[PERSON_NAME]"
type input "403-874-7414"
type input "Red Deer, Alberta"
click at [500, 210] on input "input" at bounding box center [565, 208] width 252 height 28
type input "E Freeman"
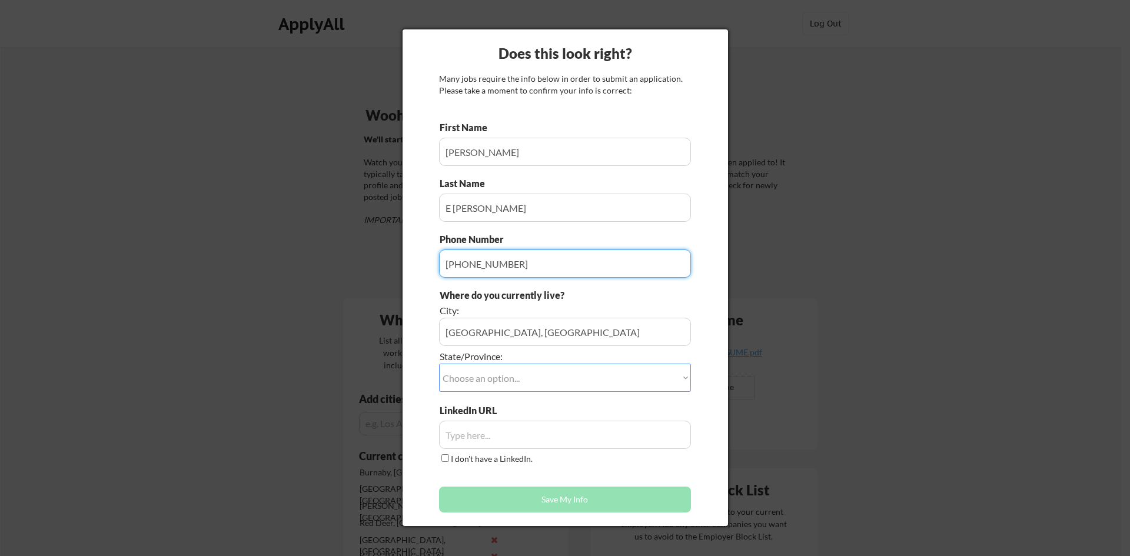
drag, startPoint x: 463, startPoint y: 266, endPoint x: 538, endPoint y: 275, distance: 76.5
click at [538, 275] on input "input" at bounding box center [565, 264] width 252 height 28
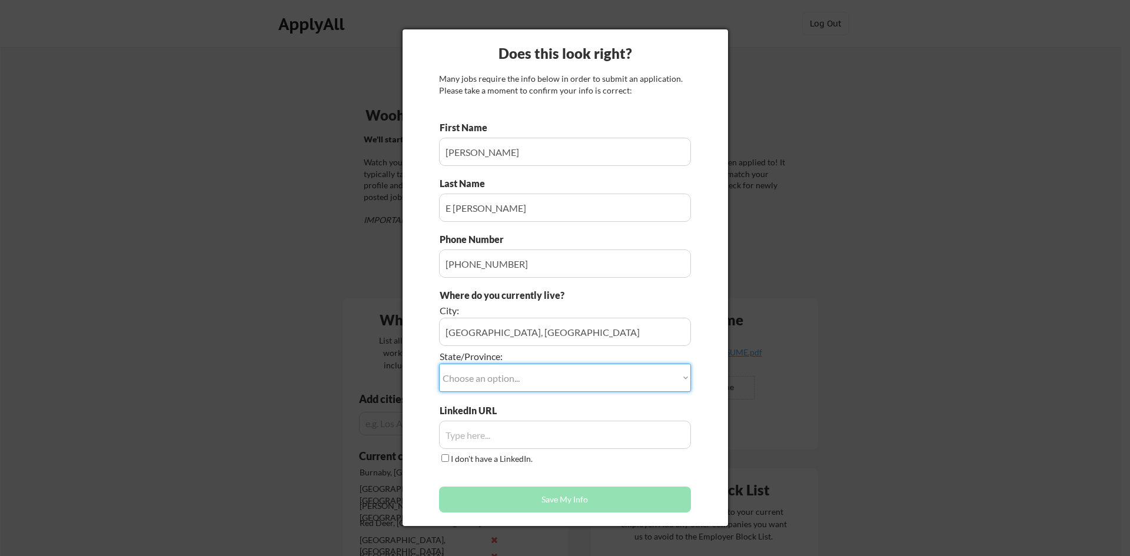
click at [540, 381] on select "Choose an option... Other/Not Applicable Alabama Alaska Alberta Arizona Arkansa…" at bounding box center [565, 378] width 252 height 28
select select ""Alberta""
click at [439, 364] on select "Choose an option... Other/Not Applicable Alabama Alaska Alberta Arizona Arkansa…" at bounding box center [565, 378] width 252 height 28
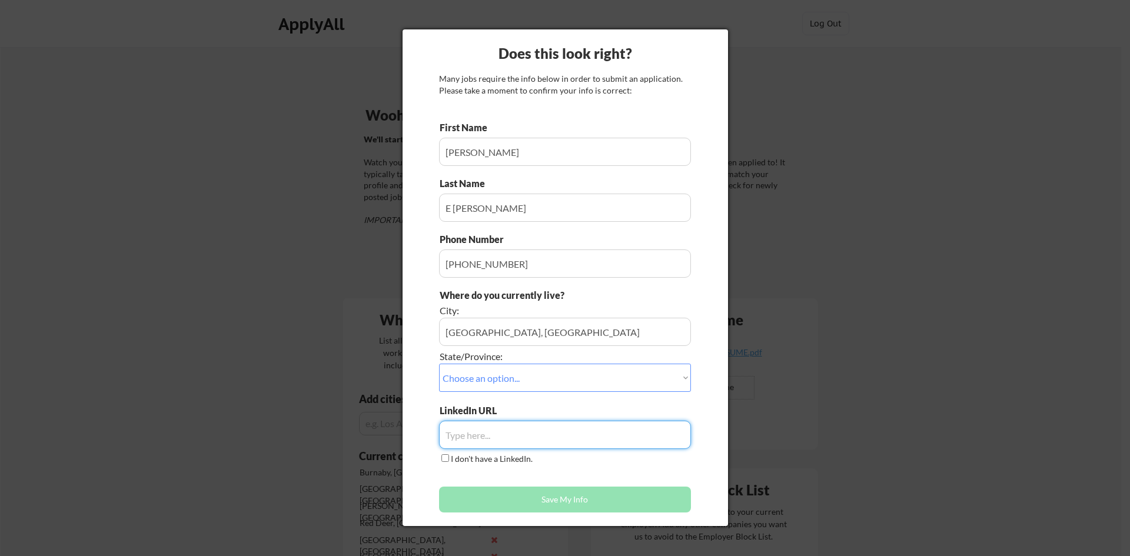
click at [670, 437] on input "input" at bounding box center [565, 435] width 252 height 28
click at [479, 433] on input "input" at bounding box center [565, 435] width 252 height 28
paste input "www.linkedin.com/in/sylvesterefreeman"
type input "www.linkedin.com/in/sylvesterefreeman"
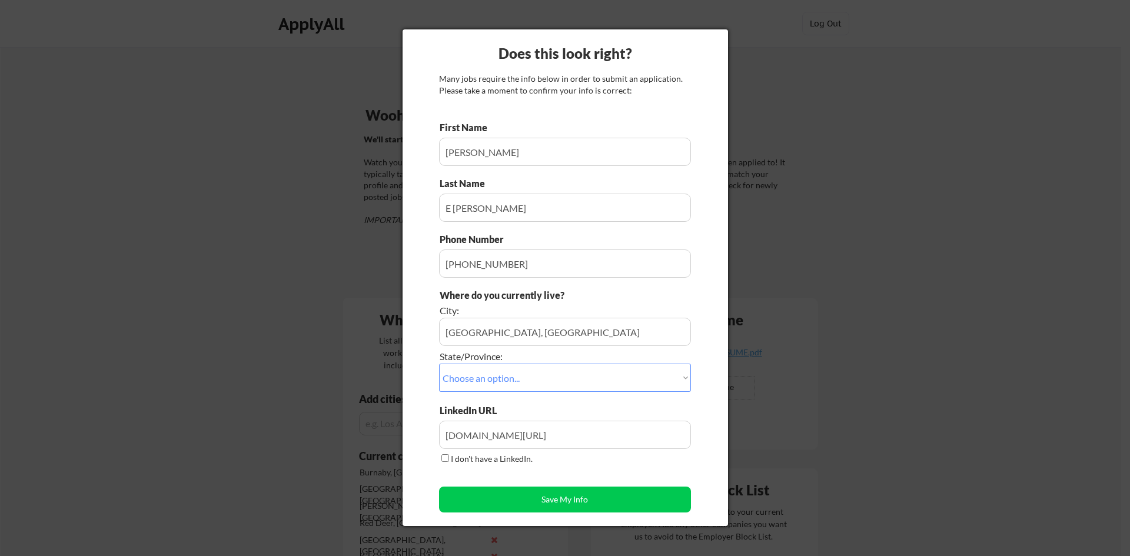
click at [630, 460] on div "LinkedIn URL I don't have a LinkedIn." at bounding box center [565, 435] width 252 height 62
click at [598, 495] on button "Save My Info" at bounding box center [565, 500] width 252 height 26
type input "Red Deer, Alberta, Alberta"
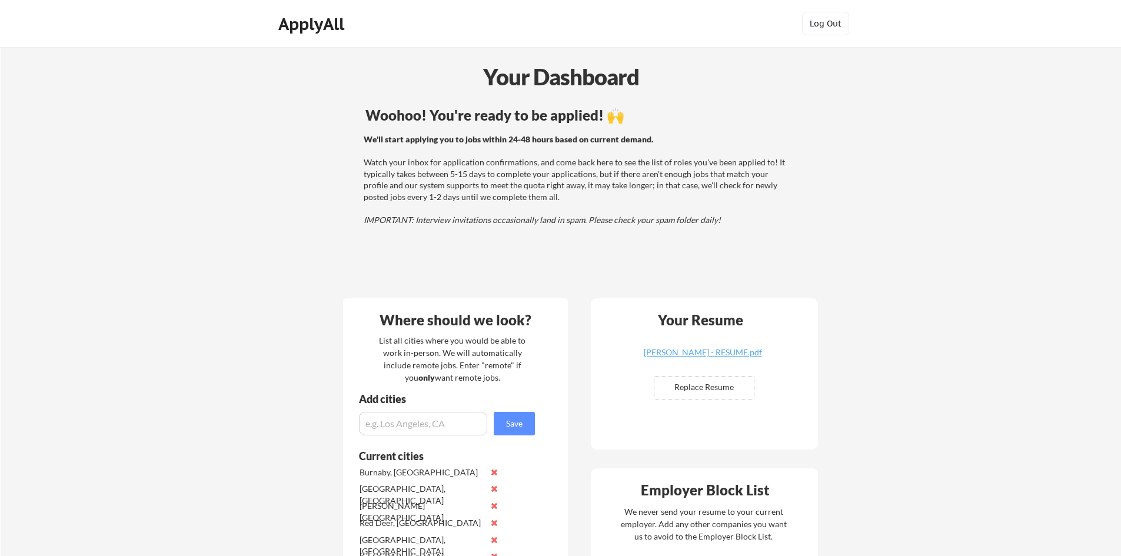
click at [379, 244] on div "Woohoo! You're ready to be applied! 🙌 We'll start applying you to jobs within 2…" at bounding box center [577, 196] width 475 height 188
